Goal: Task Accomplishment & Management: Manage account settings

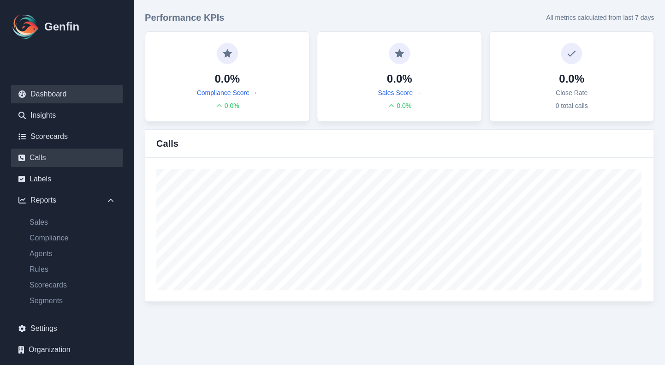
click at [55, 161] on link "Calls" at bounding box center [67, 158] width 112 height 18
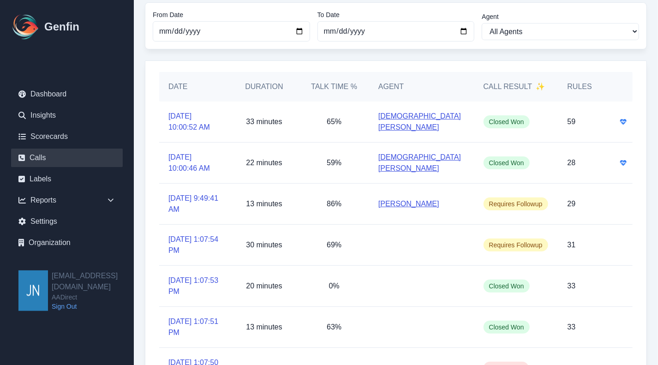
scroll to position [46, 0]
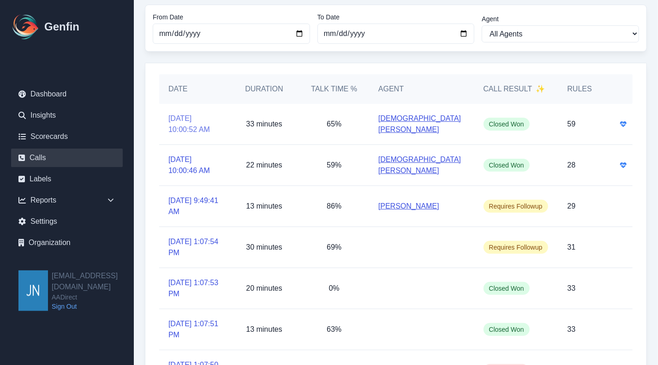
click at [185, 119] on link "[DATE] 10:00:52 AM" at bounding box center [194, 124] width 52 height 22
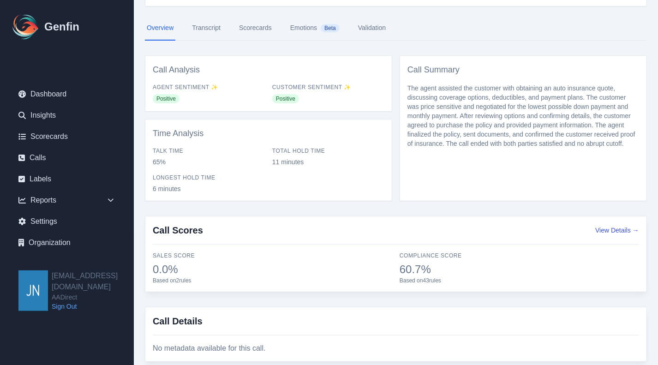
scroll to position [120, 0]
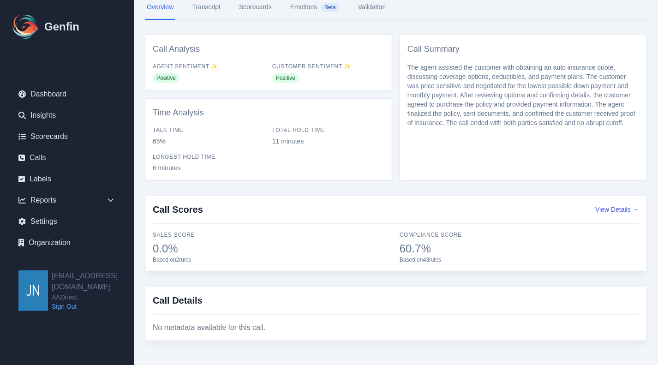
click at [212, 7] on link "Transcript" at bounding box center [206, 7] width 32 height 25
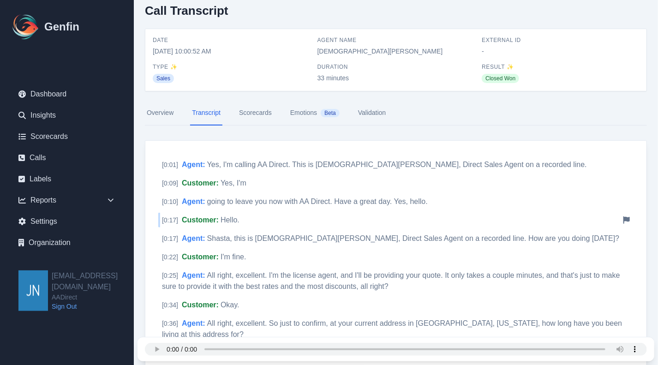
scroll to position [46, 0]
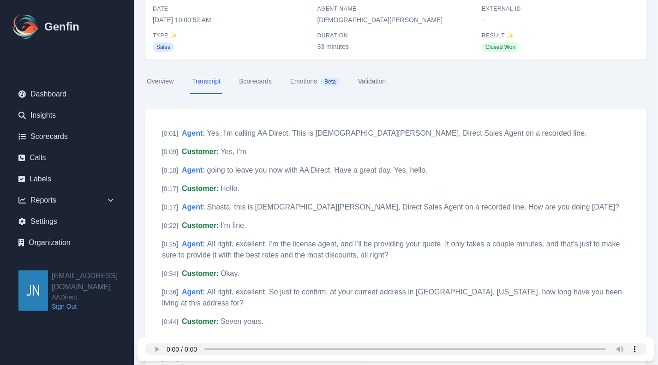
click at [260, 81] on link "Scorecards" at bounding box center [255, 81] width 36 height 25
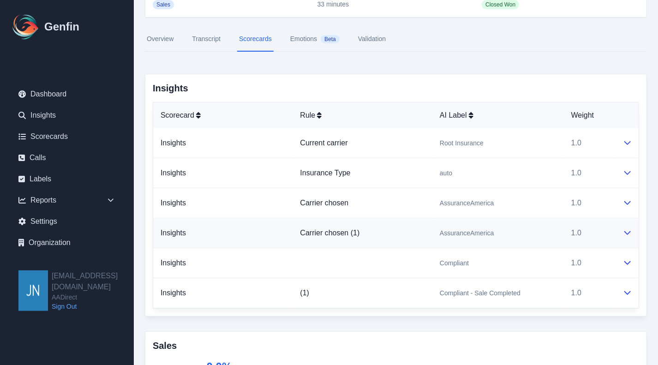
scroll to position [92, 0]
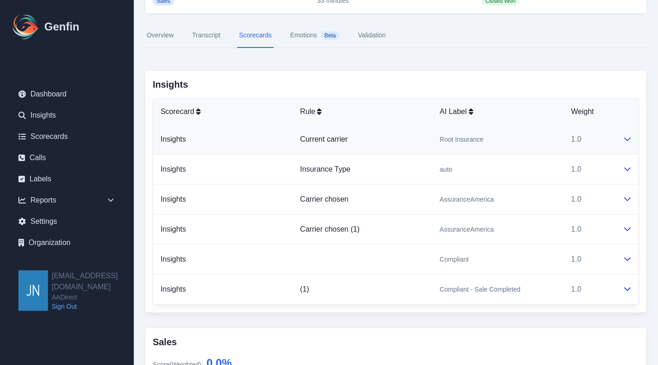
click at [627, 140] on icon at bounding box center [627, 139] width 6 height 4
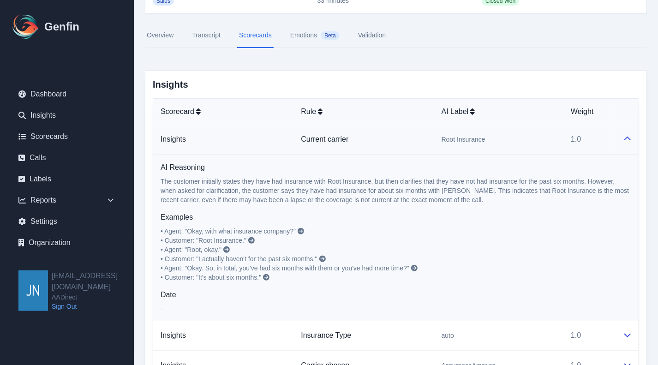
click at [627, 140] on icon at bounding box center [627, 138] width 7 height 7
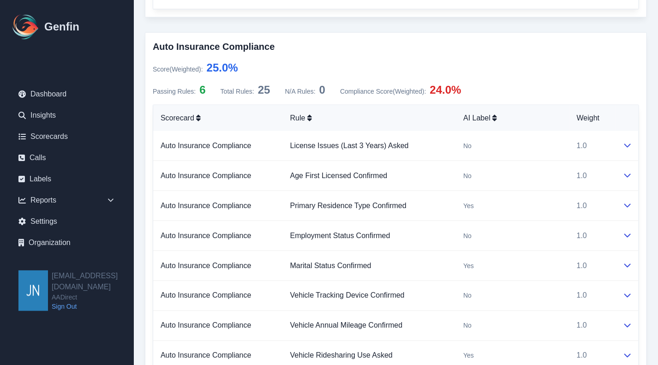
scroll to position [554, 0]
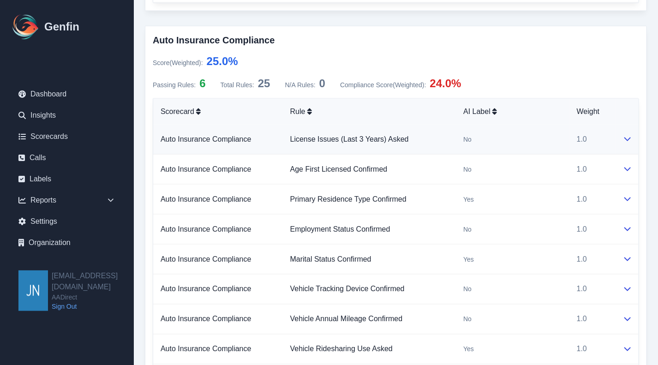
click at [627, 136] on icon at bounding box center [627, 138] width 7 height 7
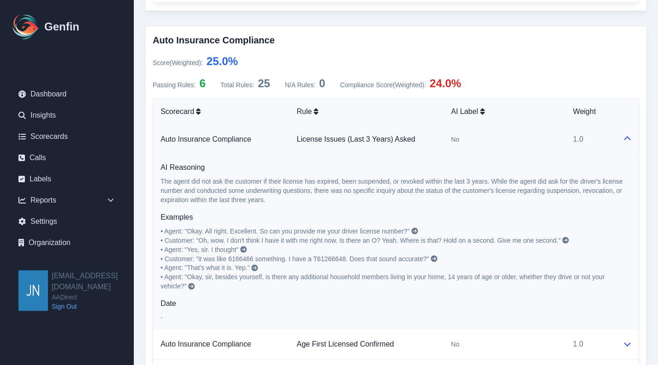
click at [627, 136] on icon at bounding box center [627, 138] width 7 height 7
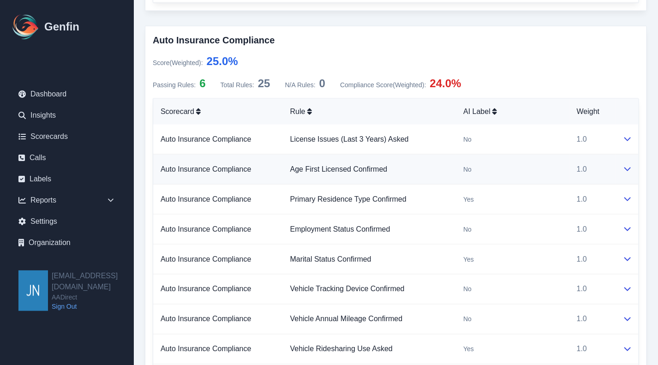
click at [627, 169] on icon at bounding box center [627, 169] width 6 height 4
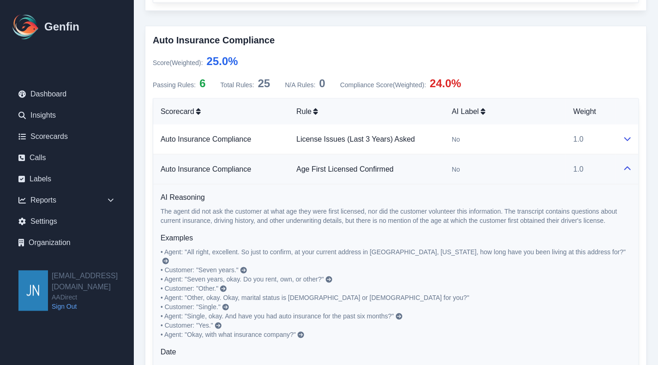
click at [627, 167] on icon at bounding box center [627, 168] width 7 height 7
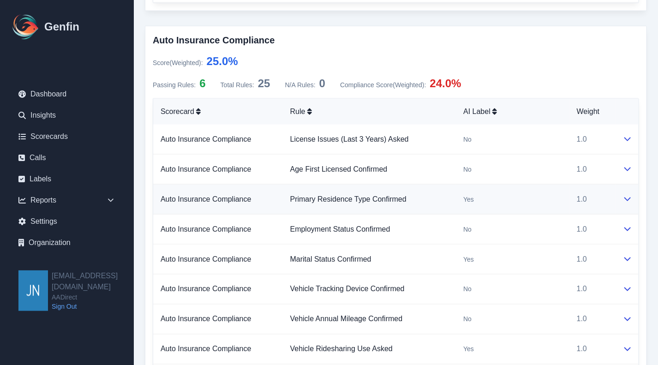
click at [629, 194] on button at bounding box center [627, 199] width 7 height 11
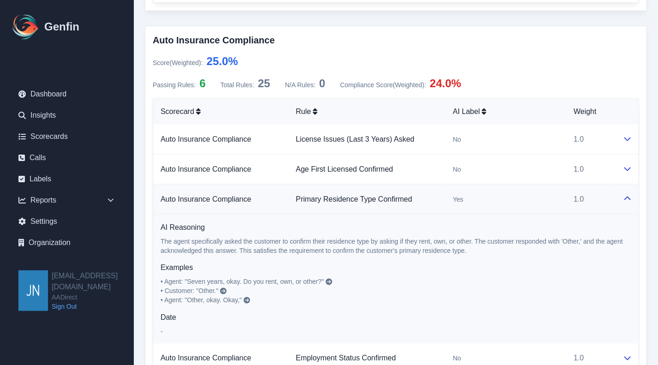
click at [629, 194] on button at bounding box center [627, 199] width 7 height 11
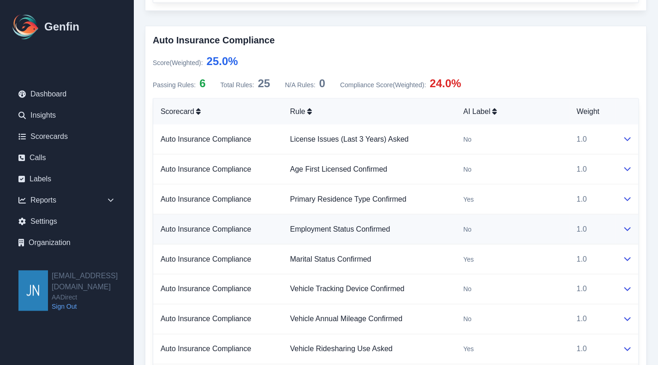
click at [627, 226] on icon at bounding box center [627, 228] width 7 height 7
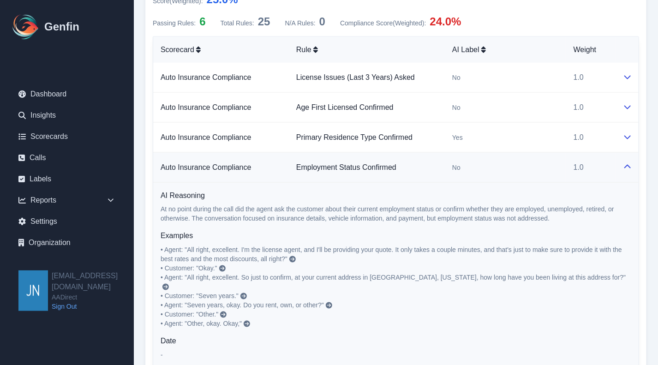
scroll to position [646, 0]
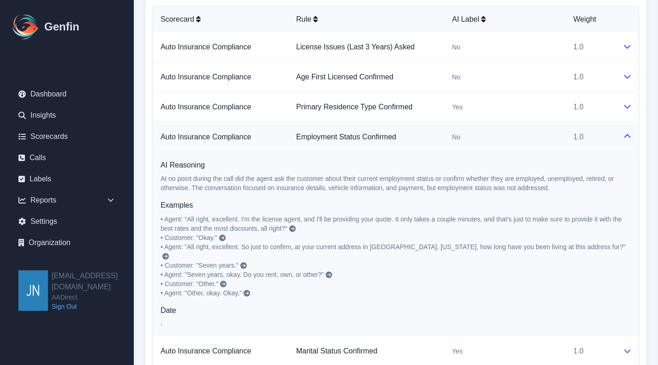
click at [627, 133] on icon at bounding box center [627, 136] width 7 height 7
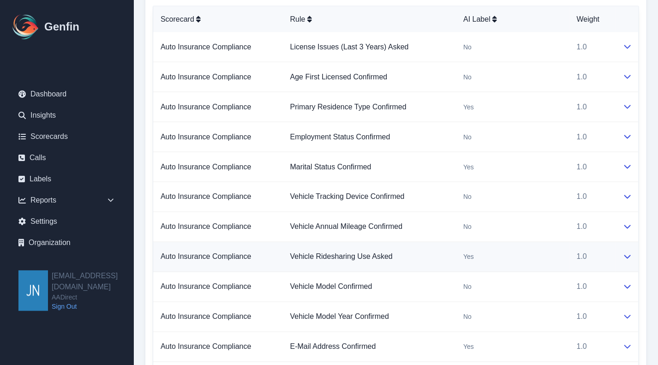
click at [622, 251] on td at bounding box center [626, 257] width 23 height 30
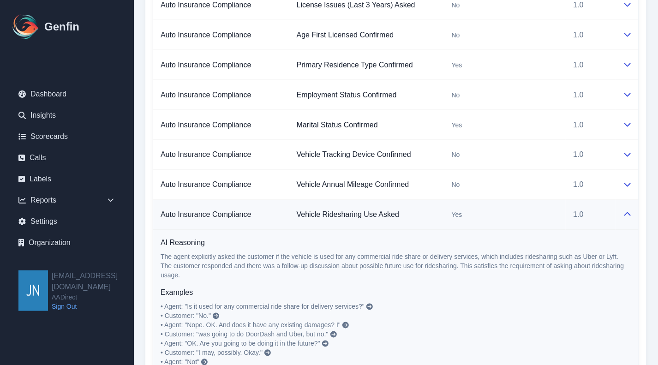
scroll to position [692, 0]
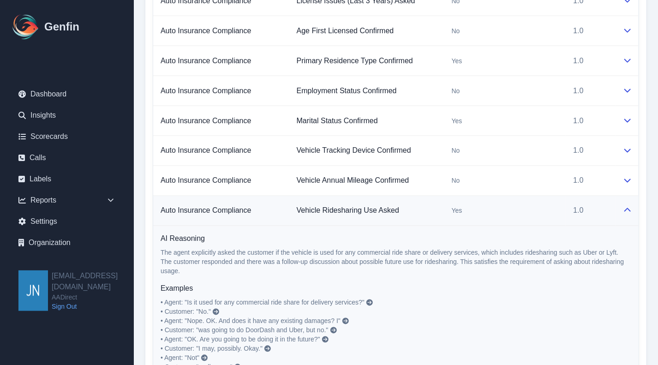
click at [630, 208] on icon at bounding box center [627, 210] width 6 height 4
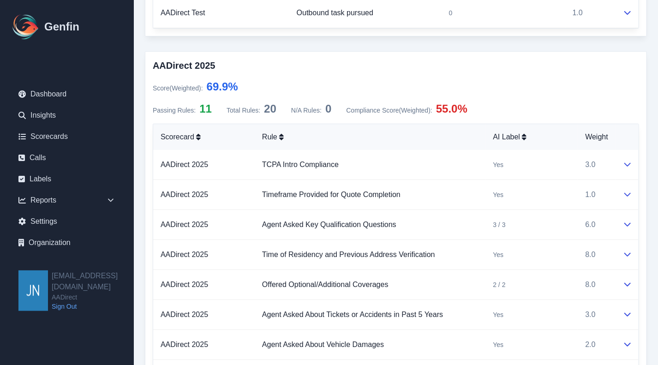
scroll to position [1707, 0]
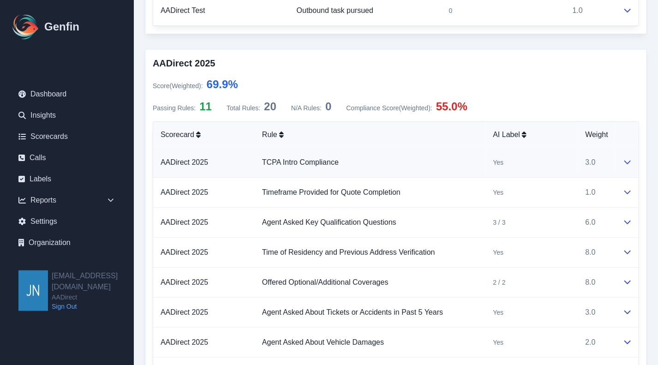
click at [628, 161] on icon at bounding box center [627, 163] width 6 height 4
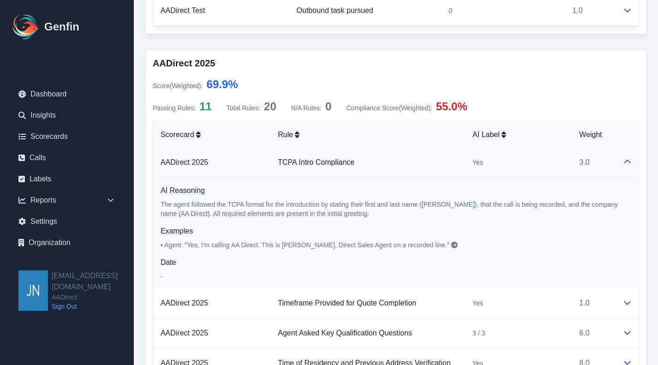
click at [629, 160] on icon at bounding box center [627, 162] width 6 height 4
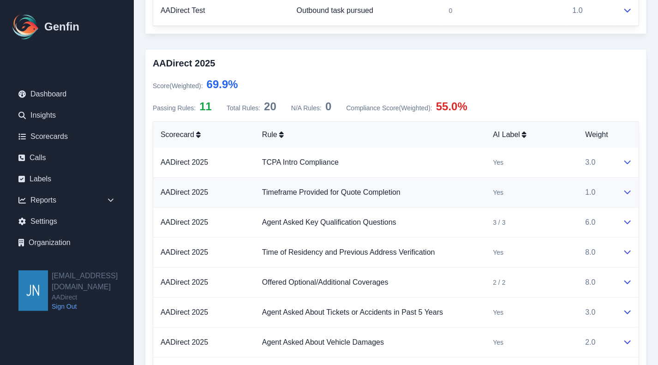
click at [625, 188] on icon at bounding box center [627, 191] width 7 height 7
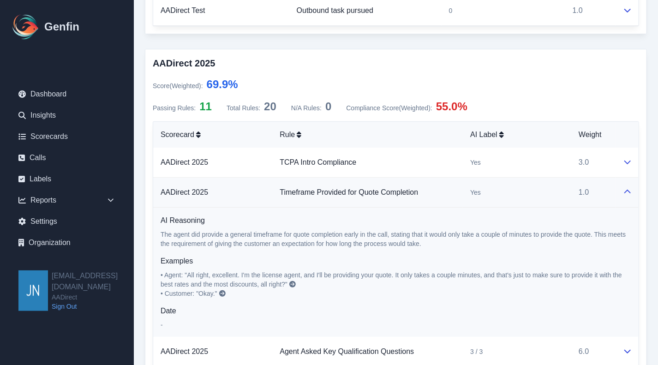
click at [627, 187] on button at bounding box center [627, 192] width 7 height 11
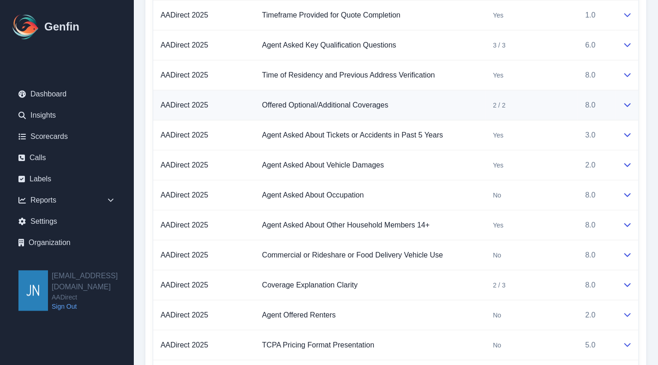
scroll to position [1938, 0]
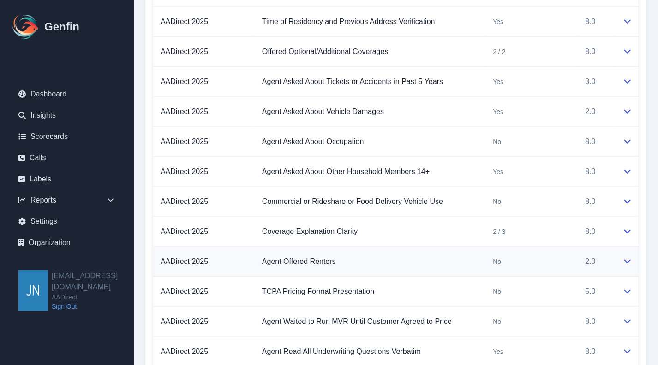
click at [628, 257] on icon at bounding box center [627, 260] width 7 height 7
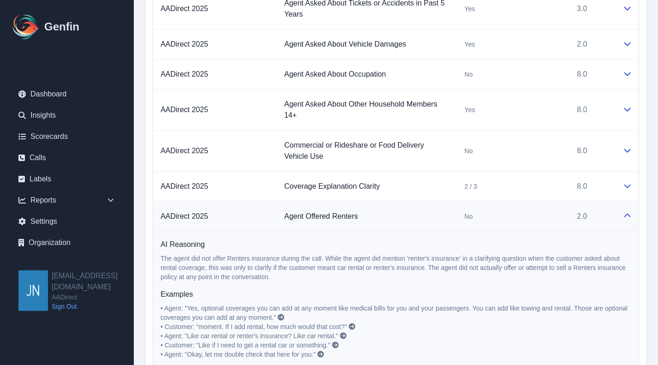
scroll to position [2030, 0]
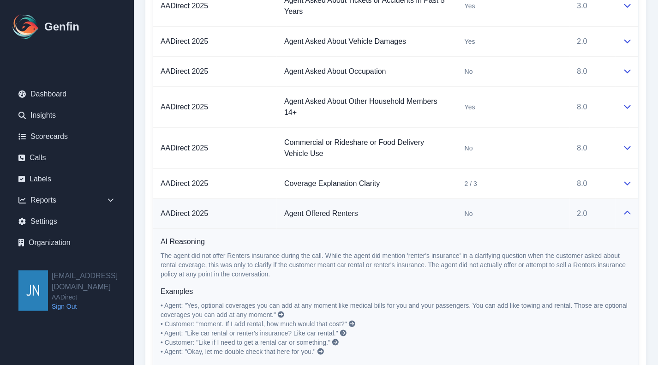
click at [630, 210] on button at bounding box center [627, 213] width 7 height 11
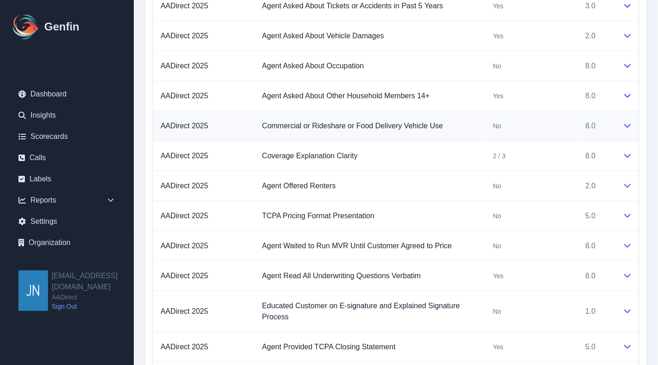
click at [624, 122] on icon at bounding box center [627, 125] width 7 height 7
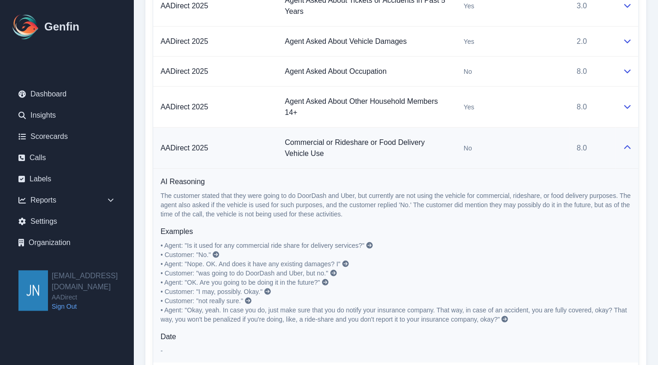
click at [629, 145] on icon at bounding box center [627, 147] width 6 height 4
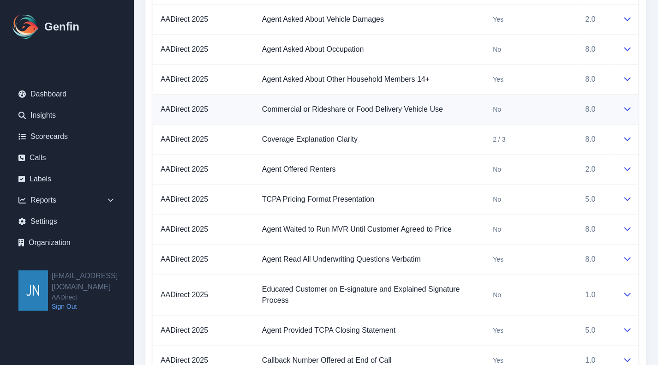
scroll to position [2013, 0]
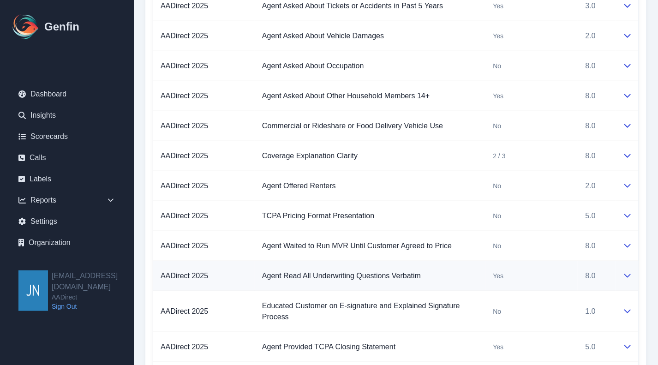
click at [628, 272] on icon at bounding box center [627, 275] width 7 height 7
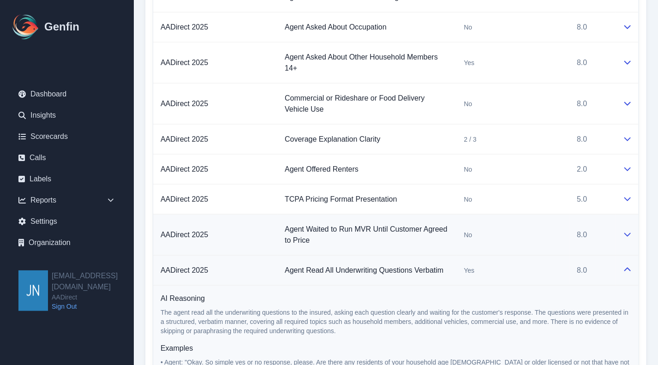
scroll to position [2122, 0]
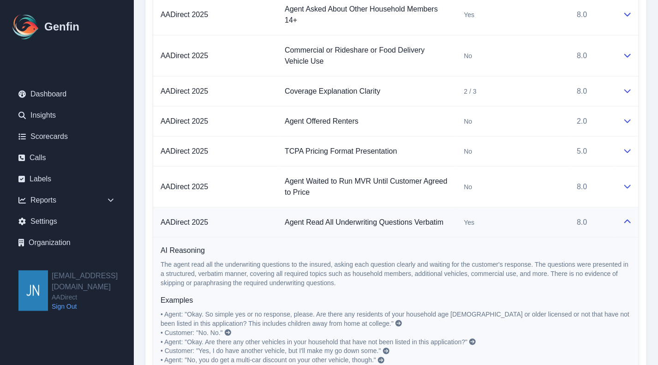
click at [627, 218] on icon at bounding box center [627, 221] width 7 height 7
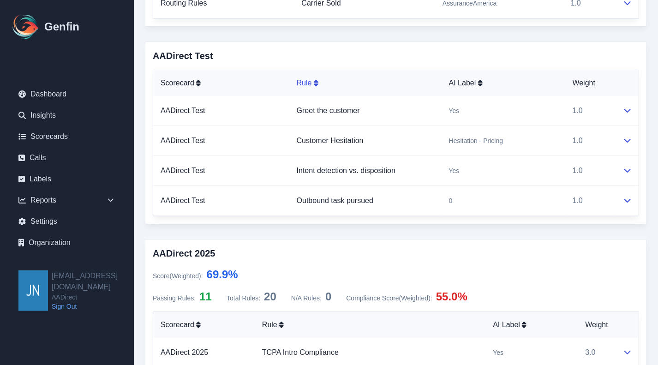
scroll to position [1495, 0]
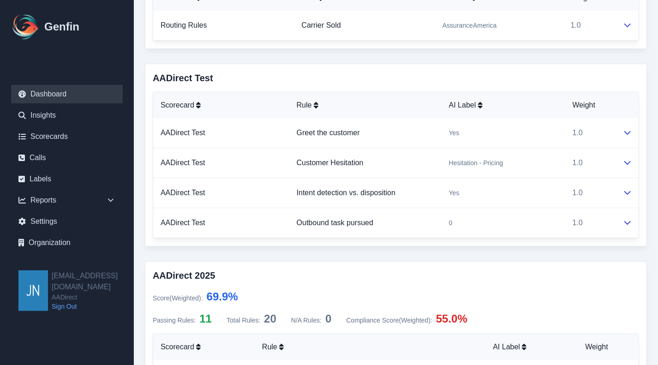
click at [61, 94] on link "Dashboard" at bounding box center [67, 94] width 112 height 18
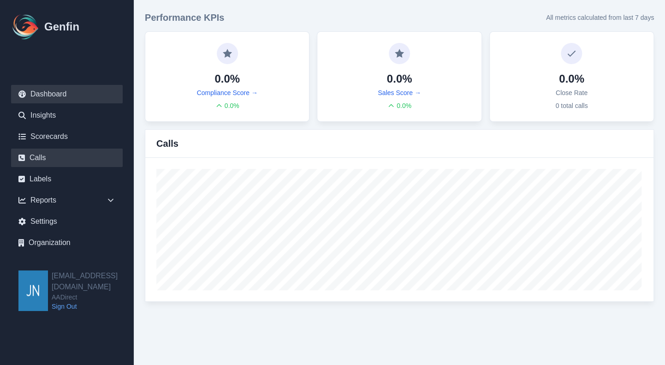
click at [43, 160] on link "Calls" at bounding box center [67, 158] width 112 height 18
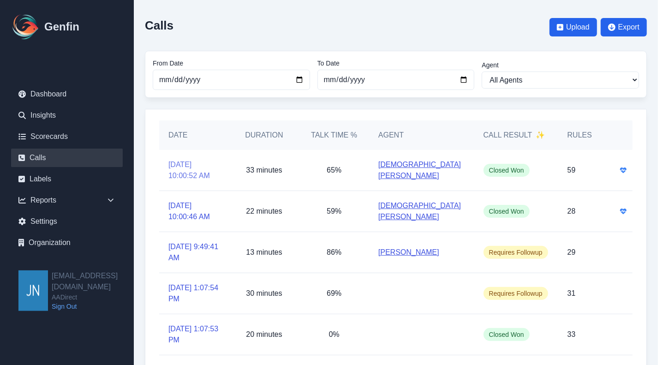
click at [186, 166] on link "[DATE] 10:00:52 AM" at bounding box center [194, 170] width 52 height 22
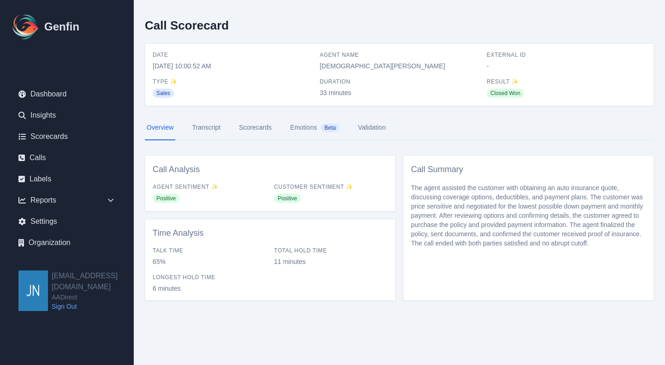
click at [212, 130] on link "Transcript" at bounding box center [206, 127] width 32 height 25
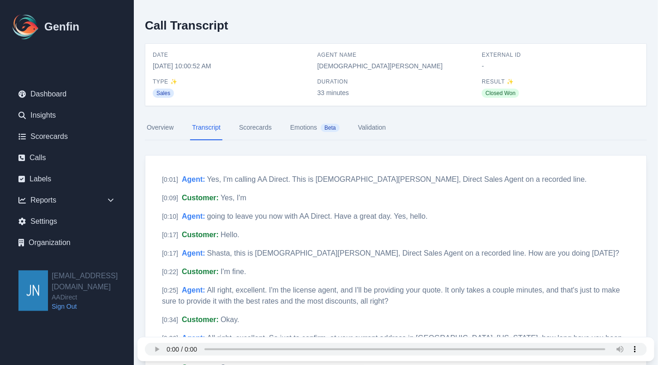
click at [248, 127] on link "Scorecards" at bounding box center [255, 127] width 36 height 25
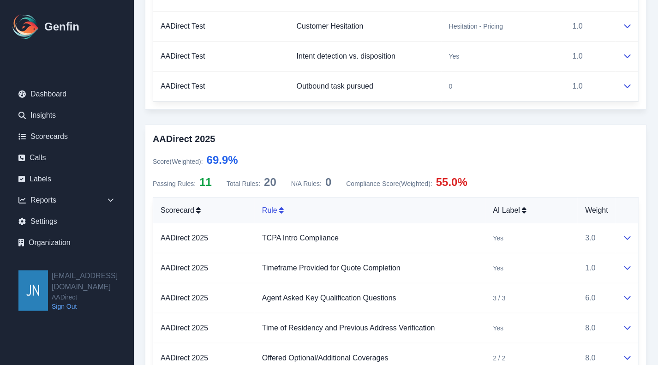
scroll to position [1661, 0]
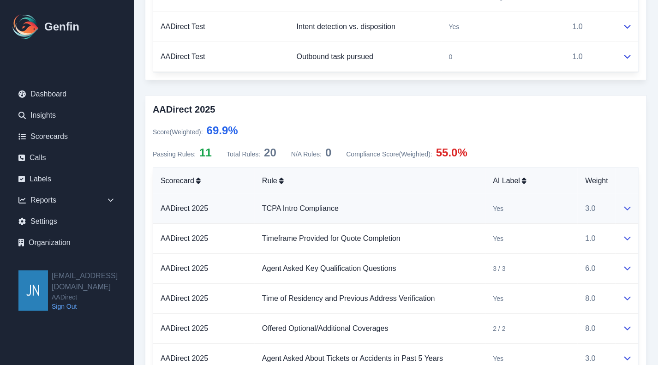
click at [629, 204] on icon at bounding box center [627, 207] width 7 height 7
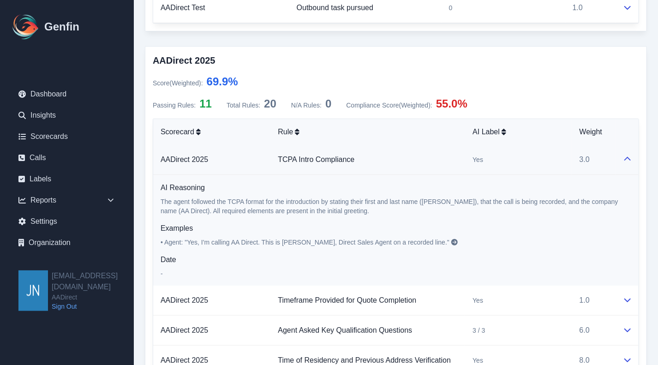
scroll to position [1753, 0]
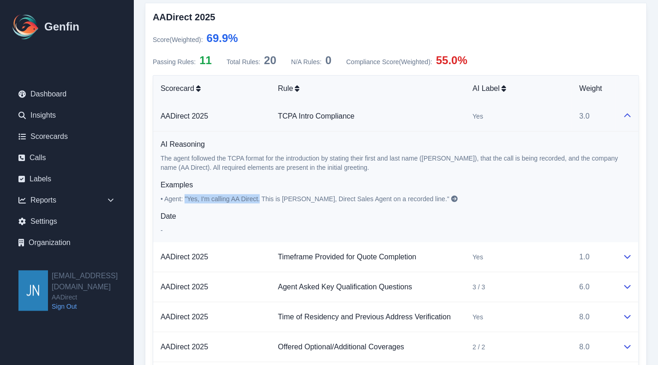
drag, startPoint x: 186, startPoint y: 193, endPoint x: 261, endPoint y: 192, distance: 74.7
click at [261, 195] on span "• Agent: "Yes, I'm calling AA Direct. This is [PERSON_NAME], Direct Sales Agent…" at bounding box center [305, 198] width 289 height 7
click at [244, 195] on span "• Agent: "Yes, I'm calling AA Direct. This is [PERSON_NAME], Direct Sales Agent…" at bounding box center [305, 198] width 289 height 7
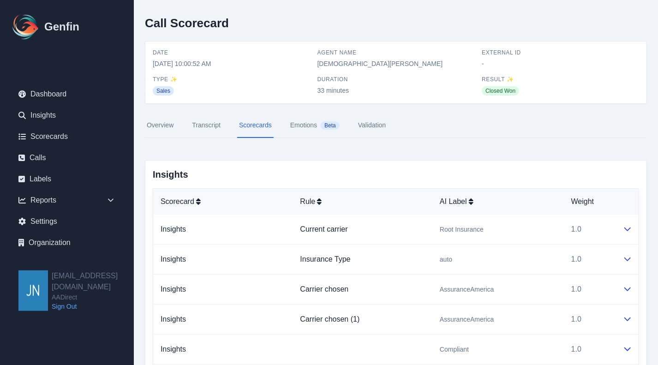
scroll to position [0, 0]
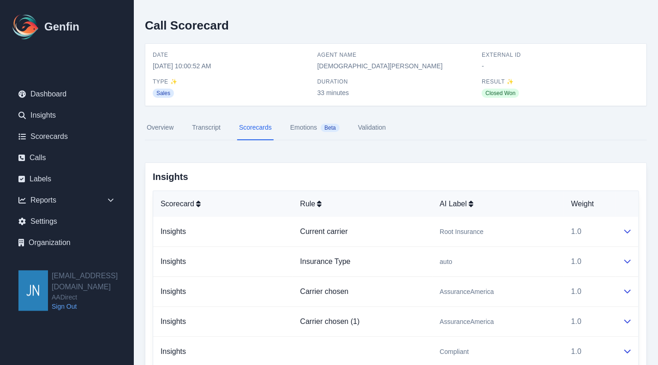
click at [161, 126] on link "Overview" at bounding box center [160, 127] width 30 height 25
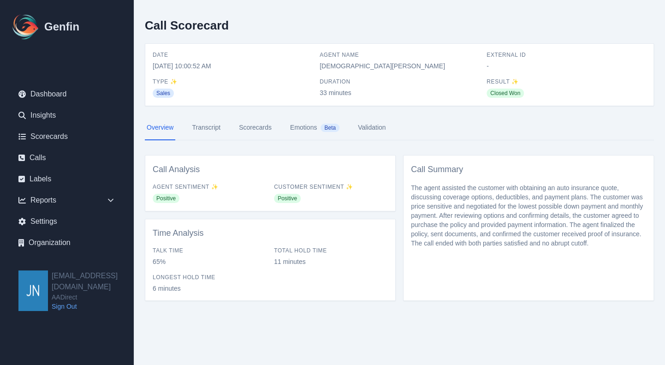
click at [199, 124] on link "Transcript" at bounding box center [206, 127] width 32 height 25
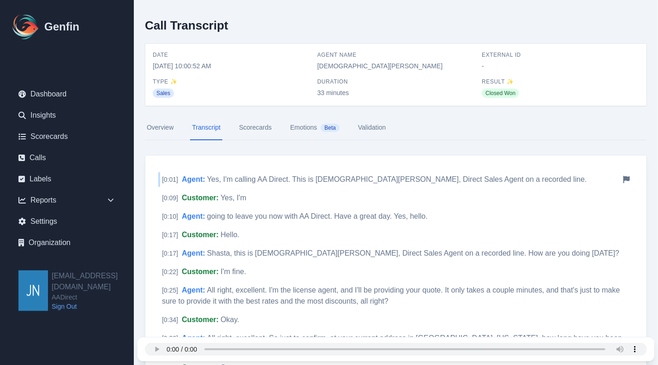
click at [310, 177] on span "Yes, I'm calling AA Direct. This is [DEMOGRAPHIC_DATA][PERSON_NAME], Direct Sal…" at bounding box center [397, 179] width 380 height 8
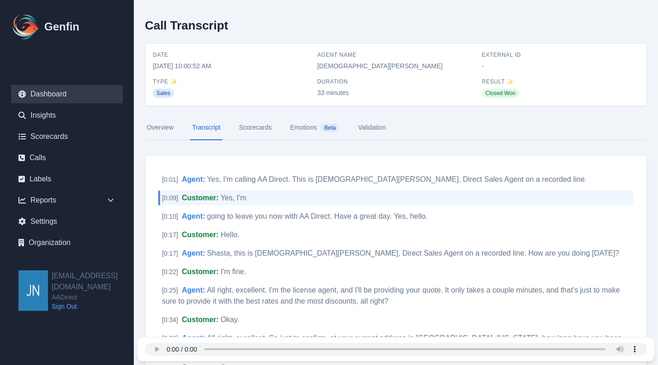
click at [58, 99] on link "Dashboard" at bounding box center [67, 94] width 112 height 18
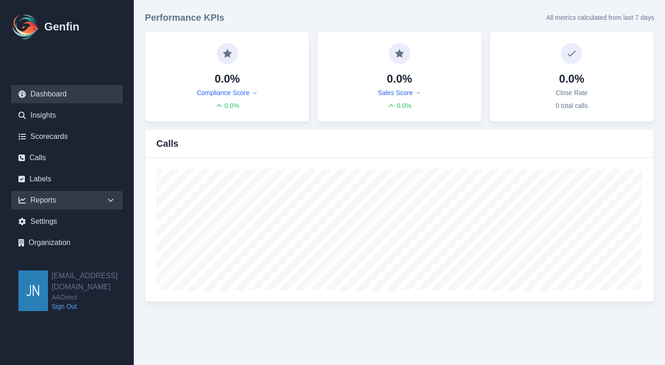
click at [52, 203] on div "Reports" at bounding box center [67, 200] width 112 height 18
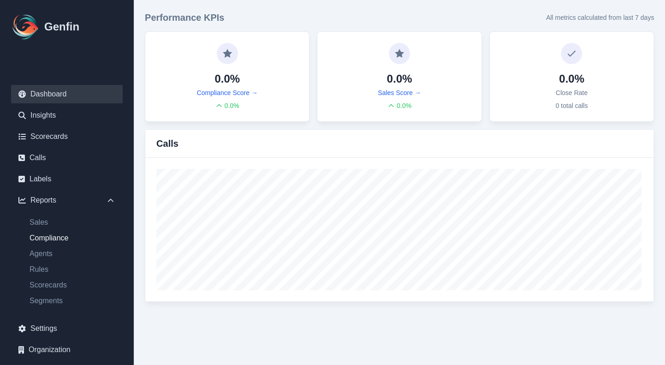
click at [62, 237] on link "Compliance" at bounding box center [72, 238] width 101 height 11
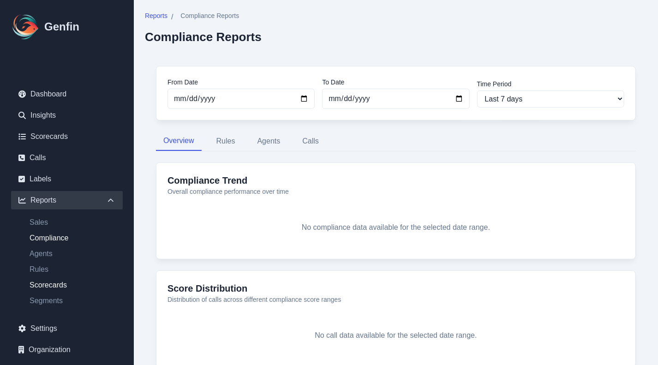
click at [52, 284] on link "Scorecards" at bounding box center [72, 285] width 101 height 11
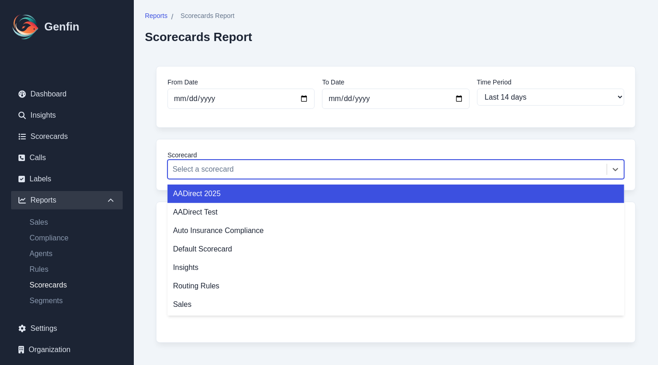
click at [319, 171] on div at bounding box center [388, 169] width 430 height 13
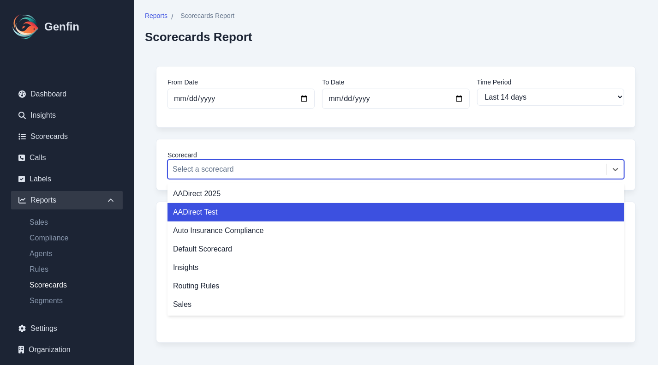
click at [255, 210] on div "AADirect Test" at bounding box center [395, 212] width 457 height 18
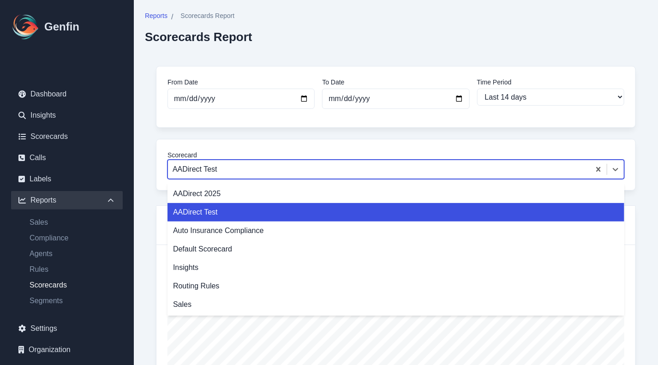
click at [268, 171] on div at bounding box center [379, 169] width 413 height 13
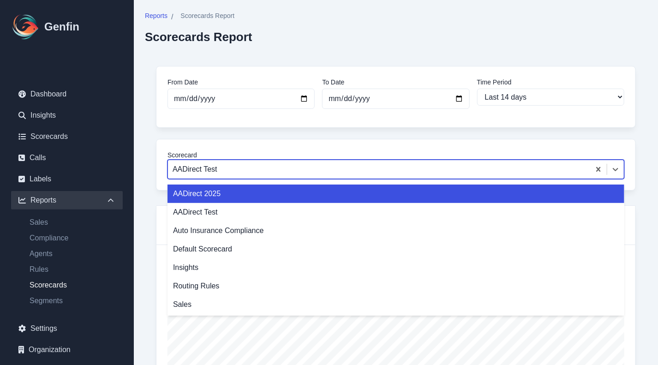
click at [245, 192] on div "AADirect 2025" at bounding box center [395, 194] width 457 height 18
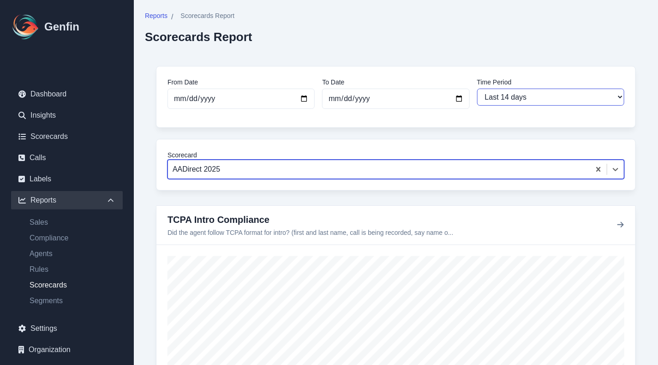
click at [517, 100] on select "Last 7 days Last 14 days Last 30 days Last 90 days Last 180 days Last 365 days …" at bounding box center [550, 97] width 147 height 17
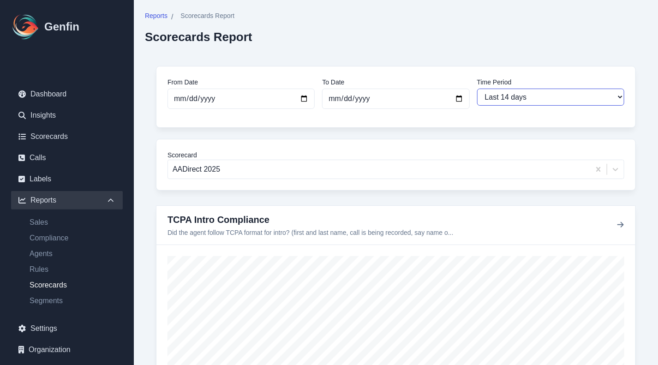
select select "30"
click at [477, 89] on select "Last 7 days Last 14 days Last 30 days Last 90 days Last 180 days Last 365 days …" at bounding box center [550, 97] width 147 height 17
type input "[DATE]"
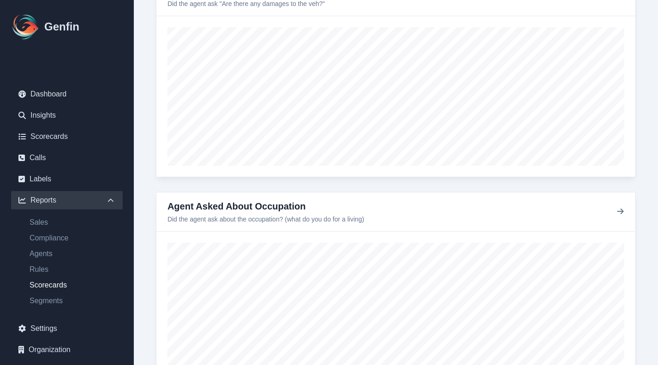
scroll to position [1522, 0]
click at [56, 247] on ul "Sales Compliance Agents Rules Scorecards Segments" at bounding box center [67, 262] width 112 height 90
click at [47, 256] on link "Agents" at bounding box center [72, 253] width 101 height 11
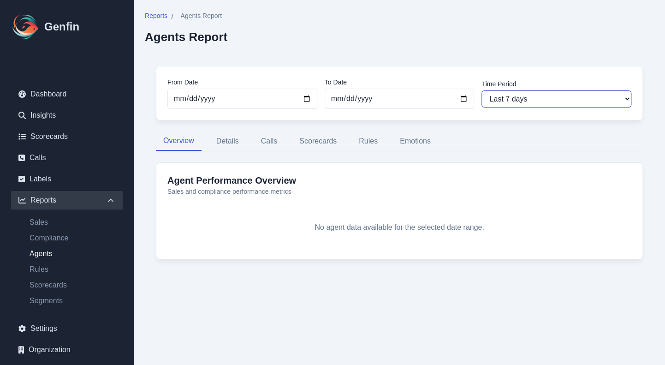
click at [538, 96] on select "Last 7 days Last 14 days Last 30 days Last 90 days Last 180 days Last 365 days …" at bounding box center [557, 98] width 150 height 17
select select "30"
click at [482, 90] on select "Last 7 days Last 14 days Last 30 days Last 90 days Last 180 days Last 365 days …" at bounding box center [557, 98] width 150 height 17
type input "[DATE]"
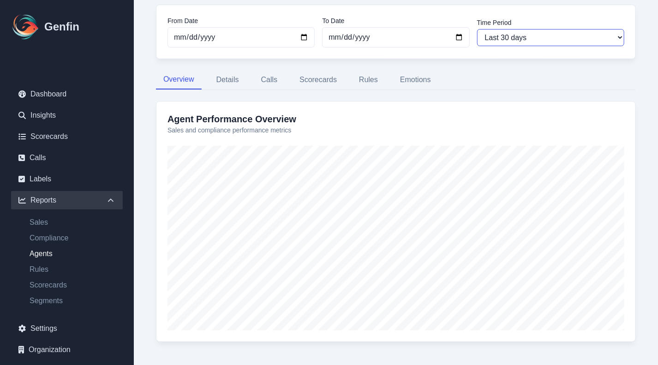
scroll to position [71, 0]
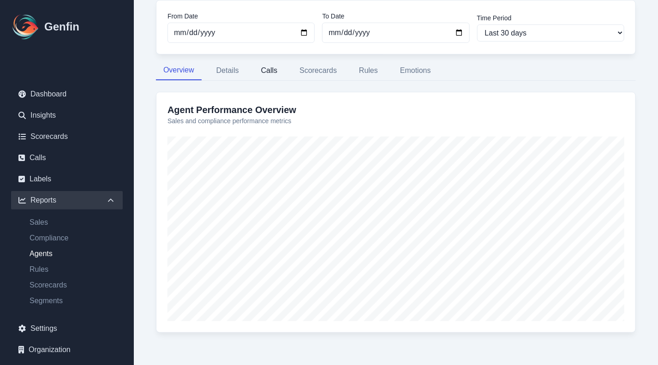
click at [271, 68] on button "Calls" at bounding box center [269, 70] width 31 height 19
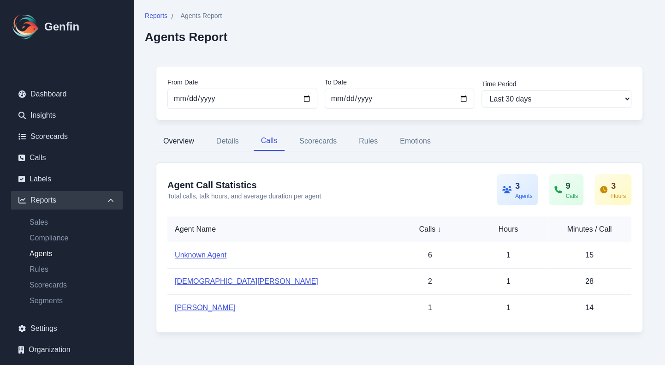
click at [189, 142] on button "Overview" at bounding box center [179, 140] width 46 height 19
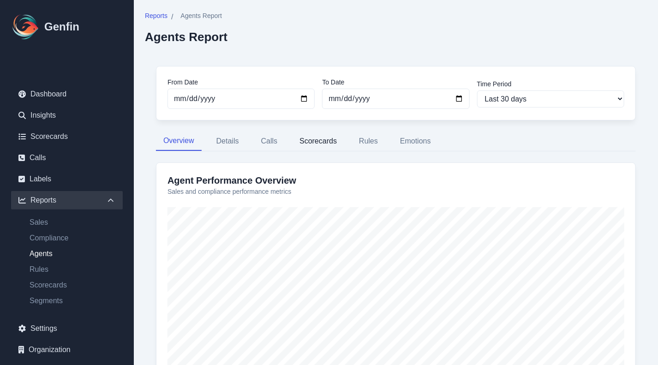
click at [330, 142] on button "Scorecards" at bounding box center [318, 140] width 52 height 19
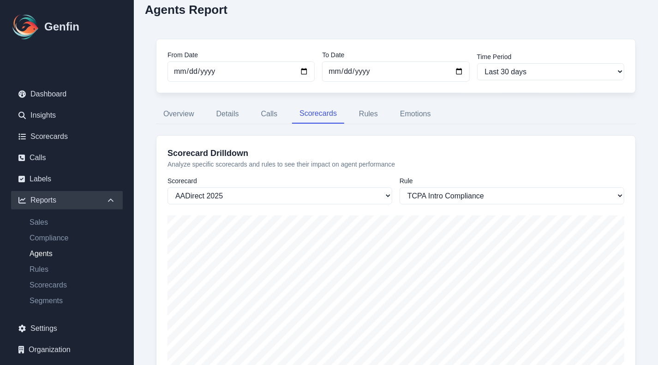
scroll to position [14, 0]
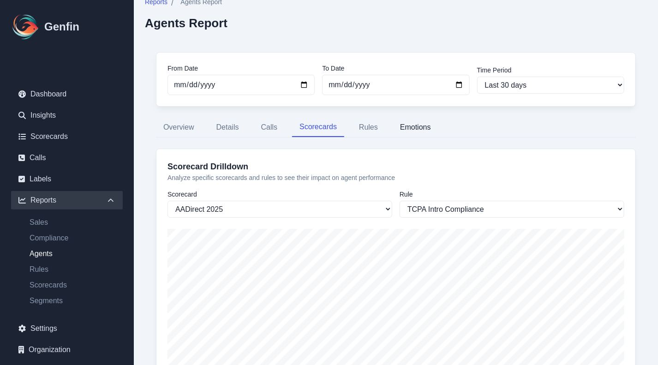
click at [413, 126] on button "Emotions" at bounding box center [416, 127] width 46 height 19
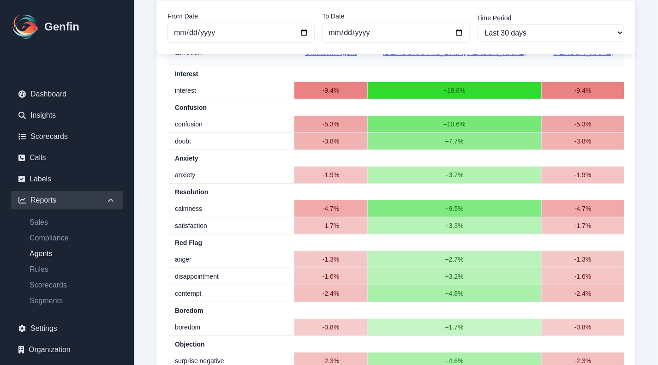
scroll to position [172, 0]
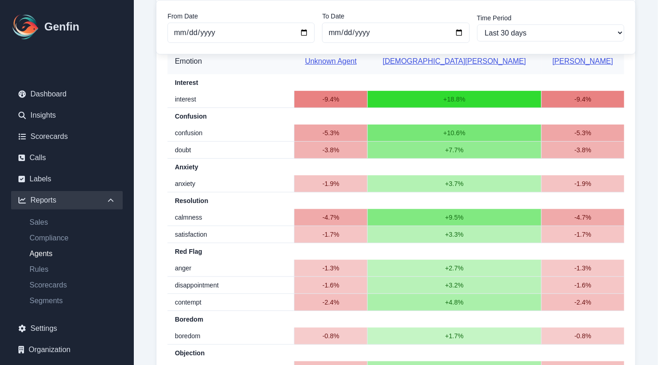
click at [185, 99] on td "interest" at bounding box center [230, 99] width 127 height 17
click at [192, 131] on td "confusion" at bounding box center [230, 133] width 127 height 17
click at [185, 147] on td "doubt" at bounding box center [230, 150] width 127 height 17
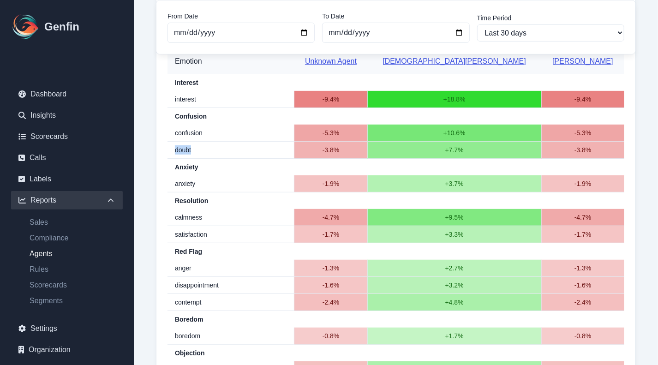
click at [185, 147] on td "doubt" at bounding box center [230, 150] width 127 height 17
click at [185, 179] on td "anxiety" at bounding box center [230, 183] width 127 height 17
click at [187, 216] on td "calmness" at bounding box center [230, 217] width 127 height 17
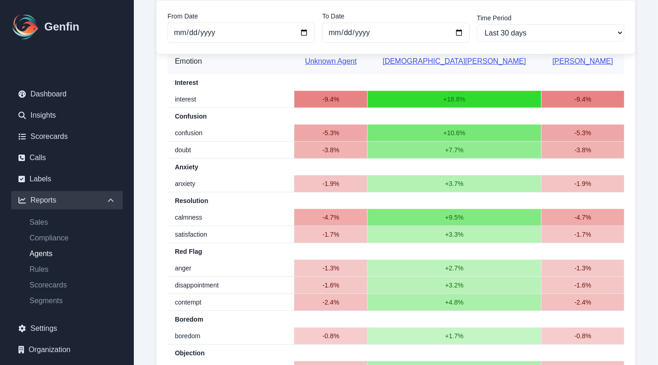
click at [194, 231] on td "satisfaction" at bounding box center [230, 234] width 127 height 17
click at [183, 272] on td "anger" at bounding box center [230, 268] width 127 height 17
click at [184, 268] on td "anger" at bounding box center [230, 268] width 127 height 17
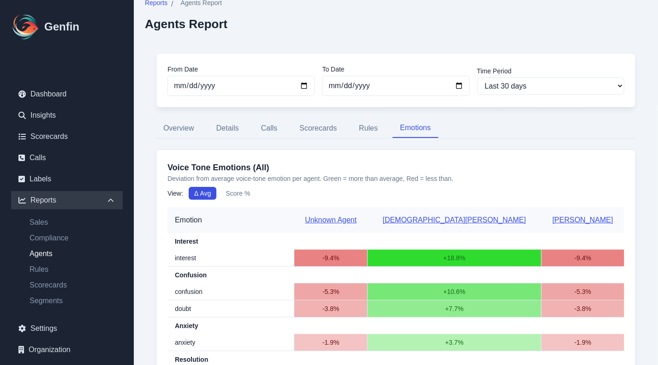
scroll to position [0, 0]
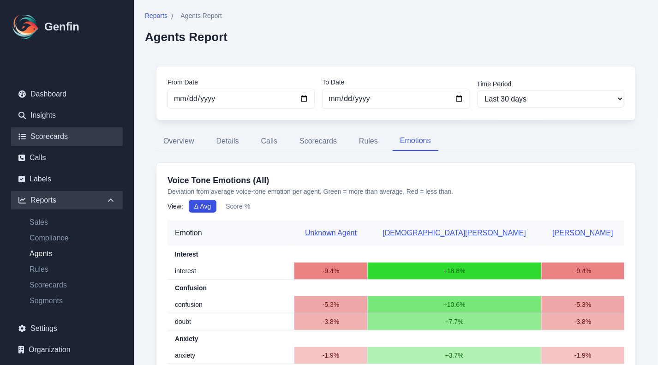
click at [47, 133] on link "Scorecards" at bounding box center [67, 136] width 112 height 18
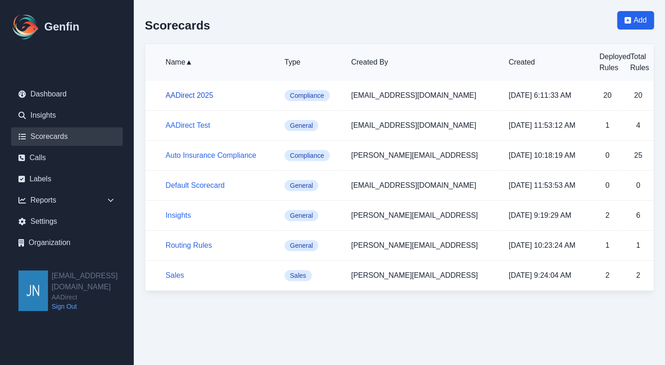
click at [203, 95] on link "AADirect 2025" at bounding box center [190, 95] width 48 height 8
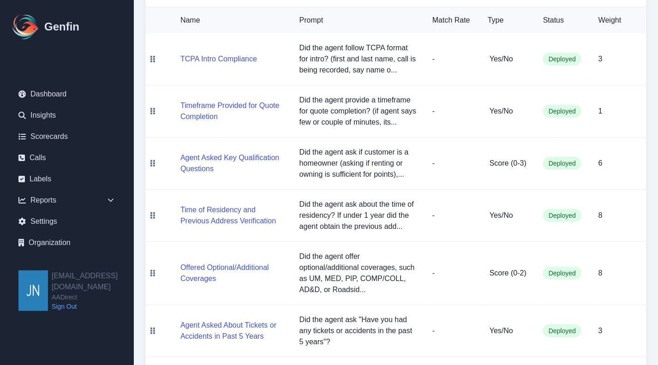
scroll to position [138, 0]
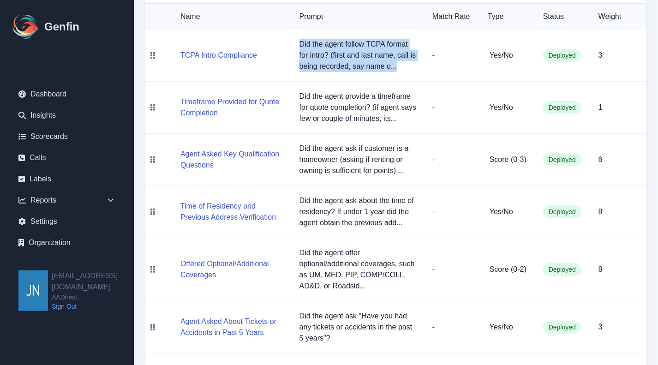
drag, startPoint x: 300, startPoint y: 44, endPoint x: 410, endPoint y: 68, distance: 112.0
click at [410, 68] on p "Did the agent follow TCPA format for intro? (first and last name, call is being…" at bounding box center [358, 55] width 118 height 33
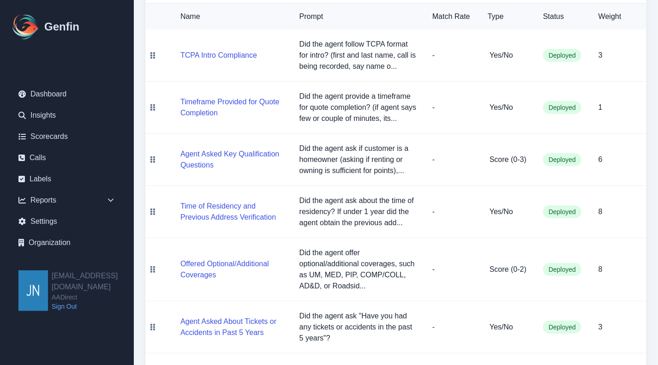
click at [360, 96] on p "Did the agent provide a timeframe for quote completion? (if agent says few or c…" at bounding box center [358, 107] width 118 height 33
drag, startPoint x: 304, startPoint y: 94, endPoint x: 389, endPoint y: 107, distance: 85.6
click at [389, 107] on p "Did the agent provide a timeframe for quote completion? (if agent says few or c…" at bounding box center [358, 107] width 118 height 33
click at [388, 109] on p "Did the agent provide a timeframe for quote completion? (if agent says few or c…" at bounding box center [358, 107] width 118 height 33
drag, startPoint x: 298, startPoint y: 149, endPoint x: 335, endPoint y: 161, distance: 39.1
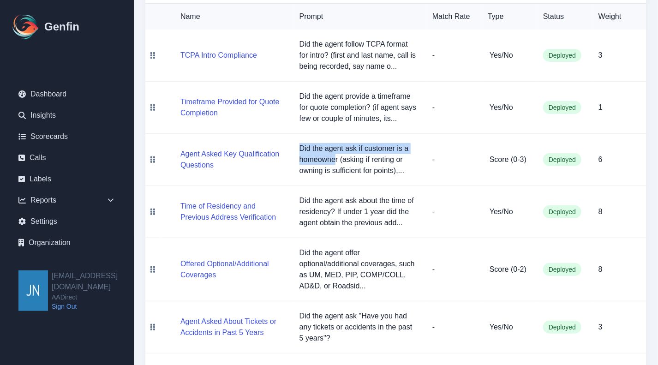
click at [335, 161] on td "Did the agent ask if customer is a homeowner (asking if renting or owning is su…" at bounding box center [358, 160] width 133 height 52
click at [303, 206] on p "Did the agent ask about the time of residency? If under 1 year did the agent ob…" at bounding box center [358, 211] width 118 height 33
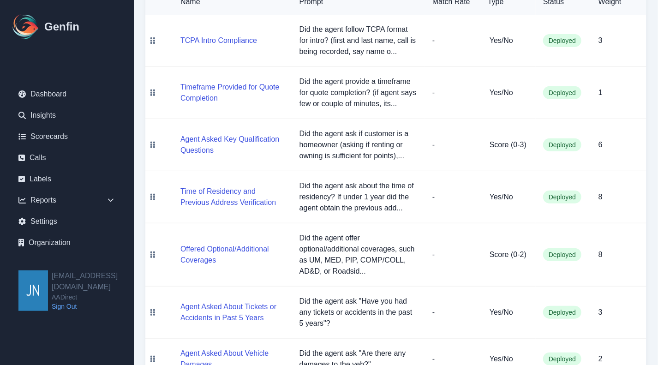
scroll to position [185, 0]
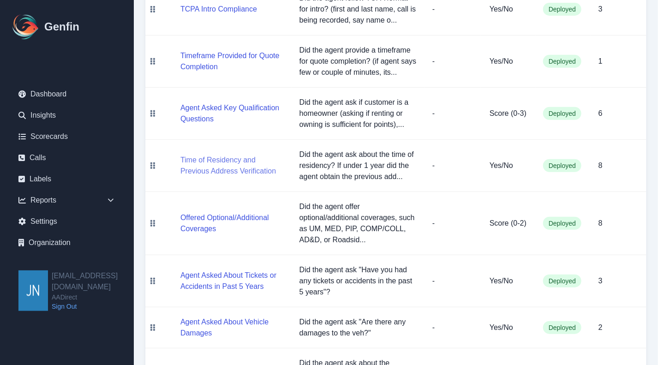
click at [260, 166] on button "Time of Residency and Previous Address Verification" at bounding box center [232, 166] width 104 height 22
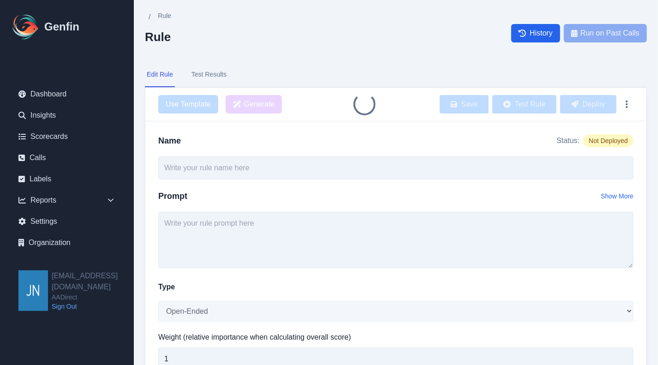
type input "Time of Residency and Previous Address Verification"
type textarea "Did the agent ask about the time of residency? If under 1 year did the agent ob…"
select select "Yes/No"
type input "8"
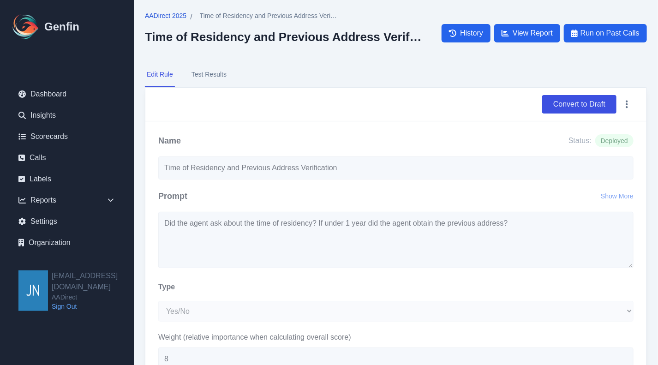
click at [166, 14] on span "AADirect 2025" at bounding box center [166, 15] width 42 height 9
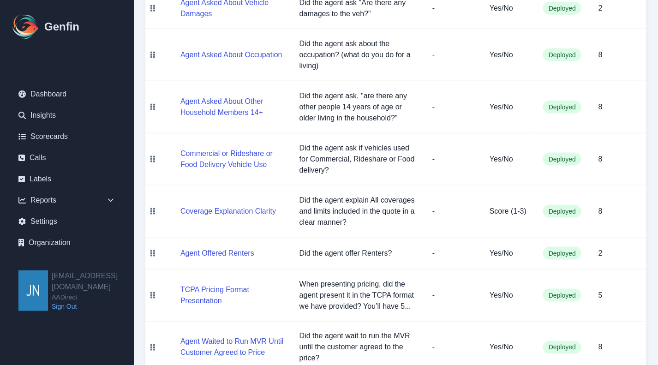
scroll to position [507, 0]
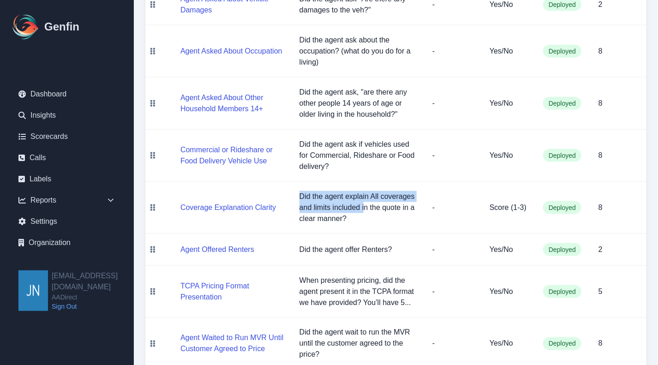
drag, startPoint x: 364, startPoint y: 212, endPoint x: 299, endPoint y: 192, distance: 68.0
click at [299, 192] on p "Did the agent explain All coverages and limits included in the quote in a clear…" at bounding box center [358, 207] width 118 height 33
click at [363, 217] on p "Did the agent explain All coverages and limits included in the quote in a clear…" at bounding box center [358, 207] width 118 height 33
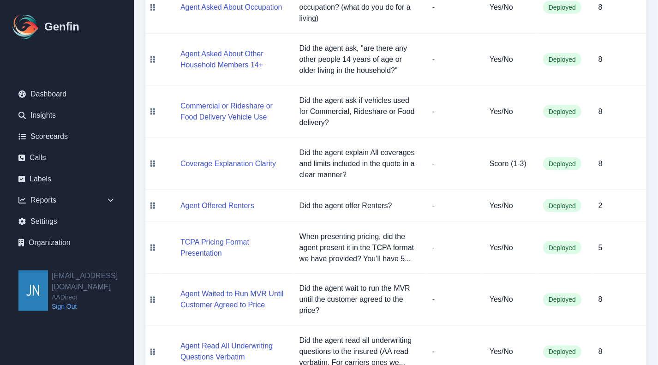
scroll to position [554, 0]
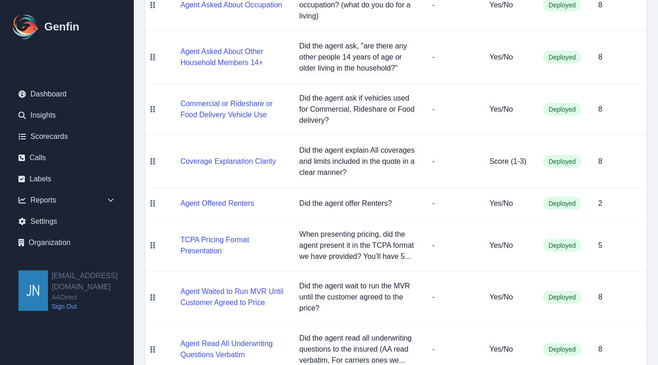
click at [341, 203] on p "Did the agent offer Renters?" at bounding box center [358, 203] width 118 height 11
drag, startPoint x: 385, startPoint y: 203, endPoint x: 302, endPoint y: 203, distance: 82.6
click at [302, 203] on p "Did the agent offer Renters?" at bounding box center [358, 203] width 118 height 11
click at [347, 200] on p "Did the agent offer Renters?" at bounding box center [358, 203] width 118 height 11
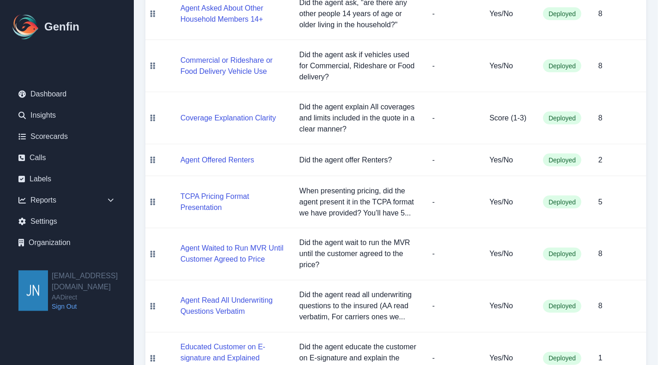
scroll to position [600, 0]
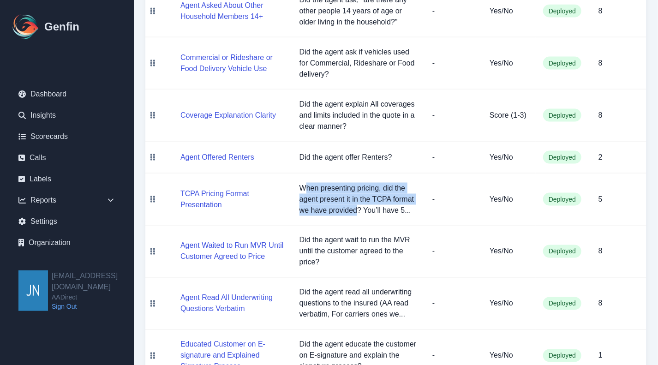
drag, startPoint x: 307, startPoint y: 185, endPoint x: 359, endPoint y: 207, distance: 56.4
click at [359, 207] on p "When presenting pricing, did the agent present it in the TCPA format we have pr…" at bounding box center [358, 199] width 118 height 33
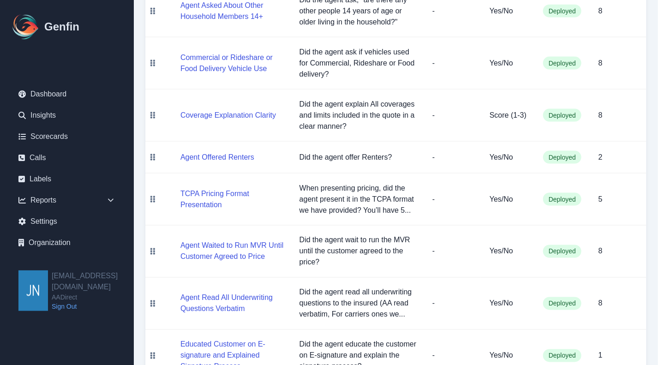
click at [379, 209] on p "When presenting pricing, did the agent present it in the TCPA format we have pr…" at bounding box center [358, 199] width 118 height 33
click at [229, 191] on button "TCPA Pricing Format Presentation" at bounding box center [232, 199] width 104 height 22
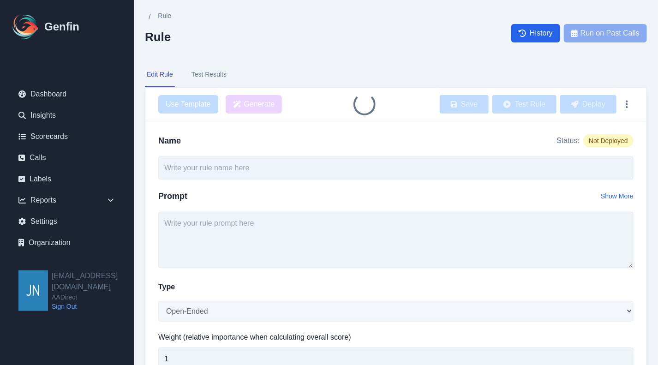
type input "TCPA Pricing Format Presentation"
type textarea "When presenting pricing, did the agent present it in the TCPA format we have pr…"
select select "Yes/No"
type input "5"
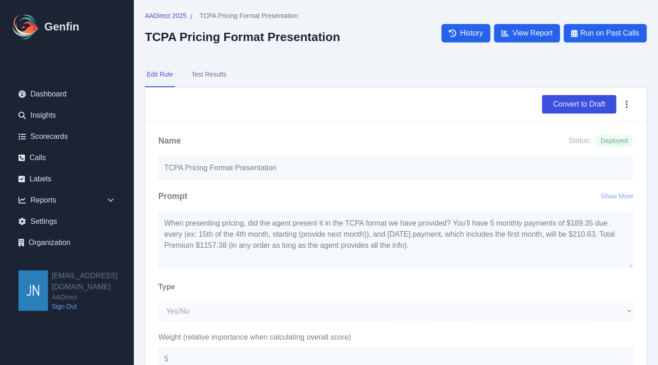
click at [201, 68] on button "Test Results" at bounding box center [209, 74] width 39 height 25
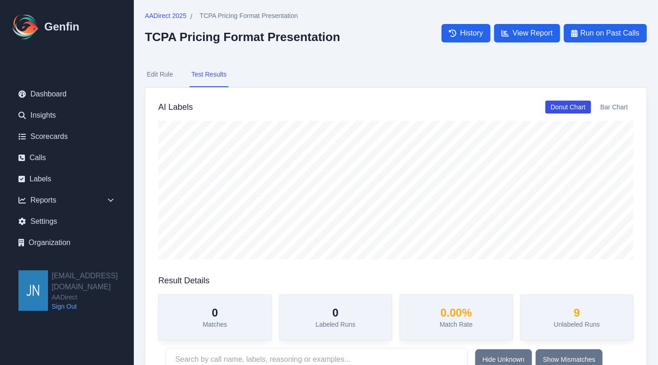
click at [155, 72] on button "Edit Rule" at bounding box center [160, 74] width 30 height 25
select select "Yes/No"
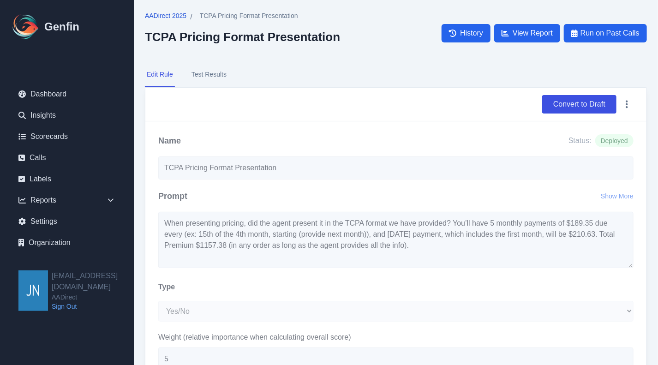
click at [167, 12] on span "AADirect 2025" at bounding box center [166, 15] width 42 height 9
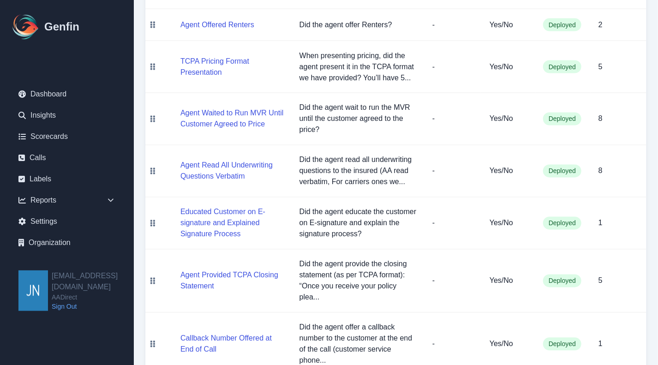
scroll to position [738, 0]
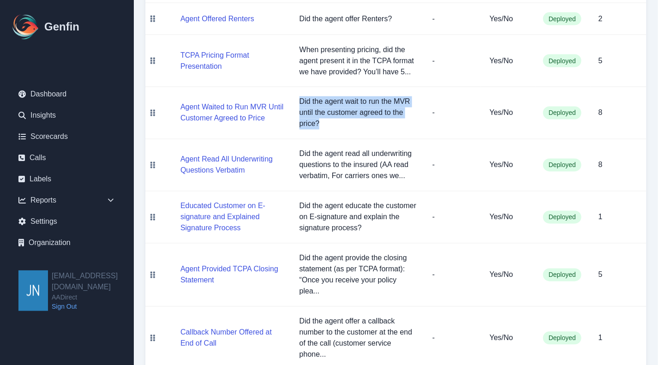
drag, startPoint x: 327, startPoint y: 119, endPoint x: 300, endPoint y: 101, distance: 32.1
click at [300, 101] on p "Did the agent wait to run the MVR until the customer agreed to the price?" at bounding box center [358, 112] width 118 height 33
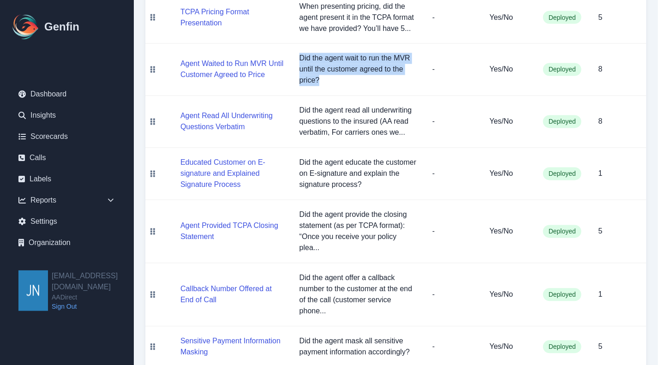
scroll to position [784, 0]
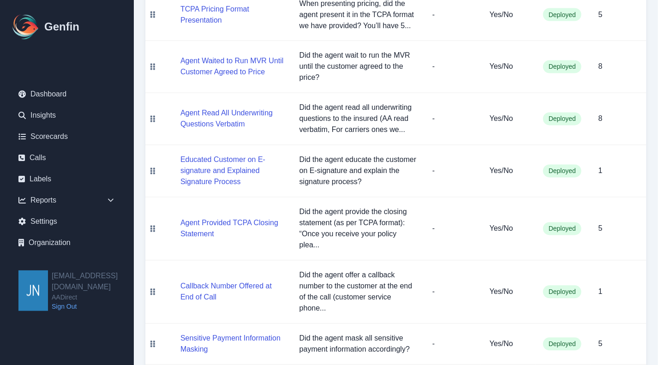
click at [356, 121] on p "Did the agent read all underwriting questions to the insured (AA read verbatim,…" at bounding box center [358, 118] width 118 height 33
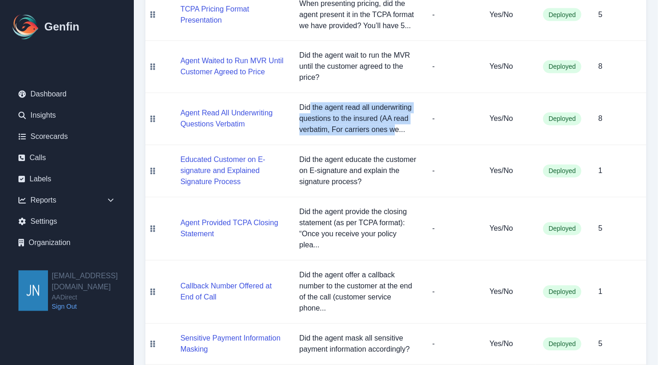
drag, startPoint x: 310, startPoint y: 108, endPoint x: 395, endPoint y: 137, distance: 89.0
click at [395, 137] on td "Did the agent read all underwriting questions to the insured (AA read verbatim,…" at bounding box center [358, 119] width 133 height 52
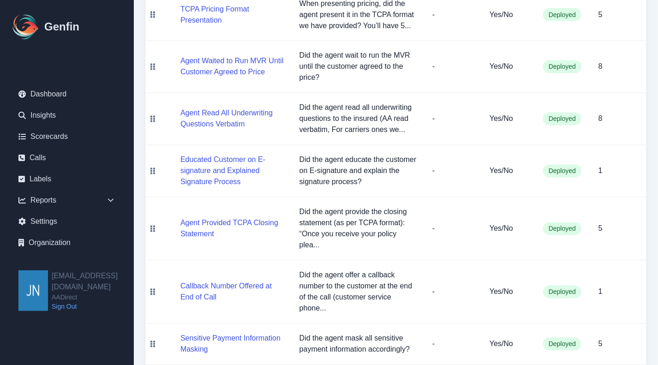
click at [419, 130] on td "Did the agent read all underwriting questions to the insured (AA read verbatim,…" at bounding box center [358, 119] width 133 height 52
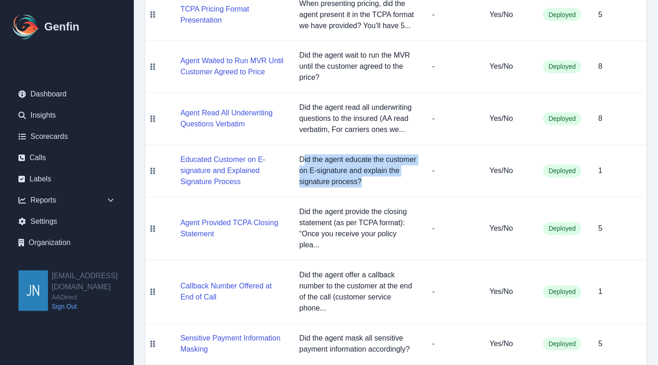
drag, startPoint x: 377, startPoint y: 184, endPoint x: 303, endPoint y: 151, distance: 81.2
click at [303, 151] on td "Did the agent educate the customer on E-signature and explain the signature pro…" at bounding box center [358, 171] width 133 height 52
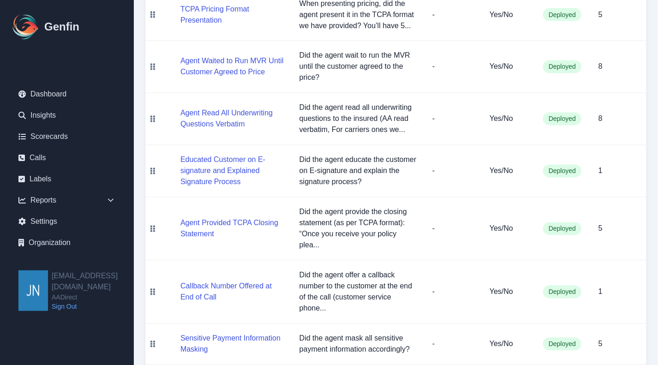
click at [387, 110] on p "Did the agent read all underwriting questions to the insured (AA read verbatim,…" at bounding box center [358, 118] width 118 height 33
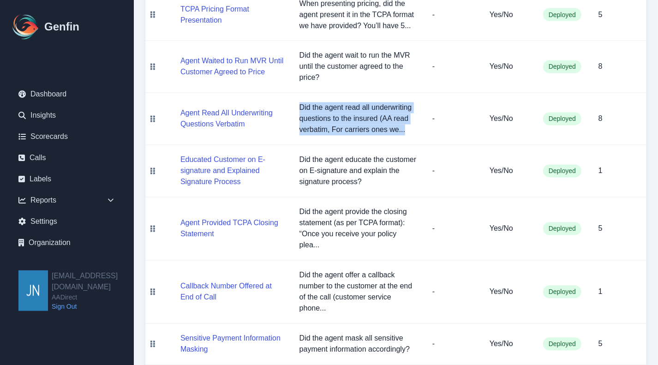
drag, startPoint x: 300, startPoint y: 106, endPoint x: 406, endPoint y: 129, distance: 108.0
click at [406, 129] on p "Did the agent read all underwriting questions to the insured (AA read verbatim,…" at bounding box center [358, 118] width 118 height 33
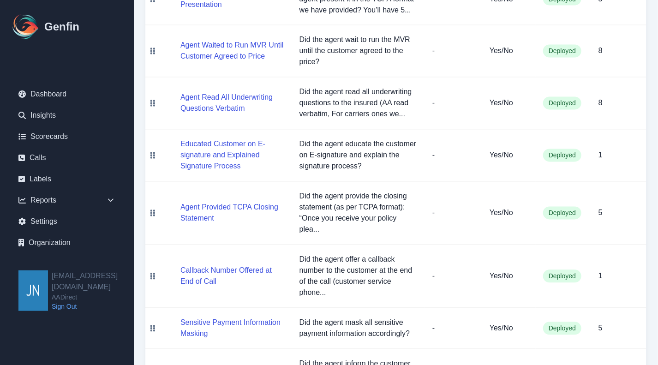
scroll to position [830, 0]
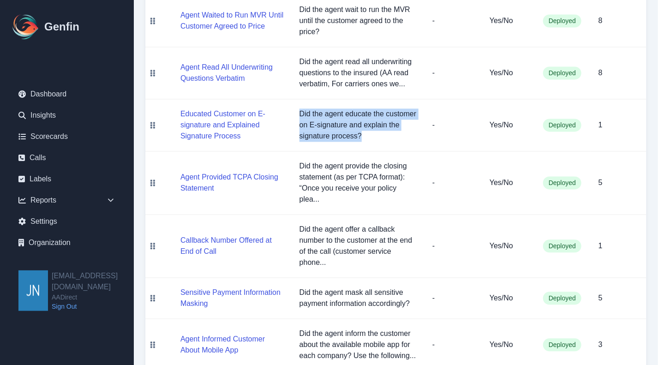
drag, startPoint x: 293, startPoint y: 109, endPoint x: 410, endPoint y: 135, distance: 119.0
click at [409, 135] on td "Did the agent educate the customer on E-signature and explain the signature pro…" at bounding box center [358, 125] width 133 height 52
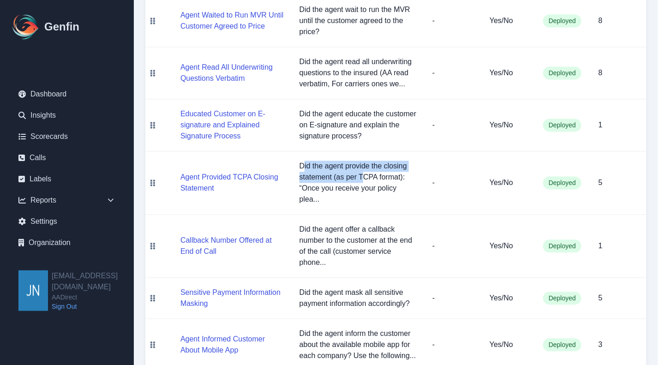
drag, startPoint x: 304, startPoint y: 163, endPoint x: 366, endPoint y: 181, distance: 64.4
click at [366, 181] on p "Did the agent provide the closing statement (as per TCPA format): “Once you rec…" at bounding box center [358, 183] width 118 height 44
click at [388, 197] on p "Did the agent provide the closing statement (as per TCPA format): “Once you rec…" at bounding box center [358, 183] width 118 height 44
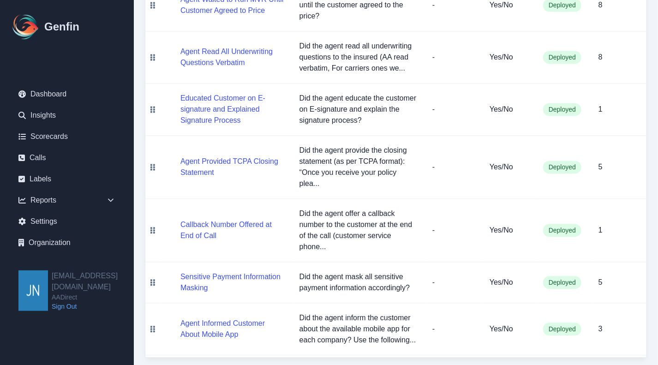
scroll to position [847, 0]
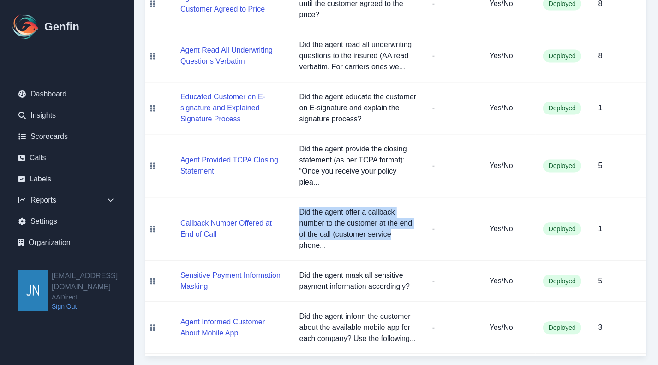
drag, startPoint x: 301, startPoint y: 203, endPoint x: 391, endPoint y: 238, distance: 96.7
click at [391, 238] on td "Did the agent offer a callback number to the customer at the end of the call (c…" at bounding box center [358, 228] width 133 height 63
click at [408, 232] on p "Did the agent offer a callback number to the customer at the end of the call (c…" at bounding box center [358, 229] width 118 height 44
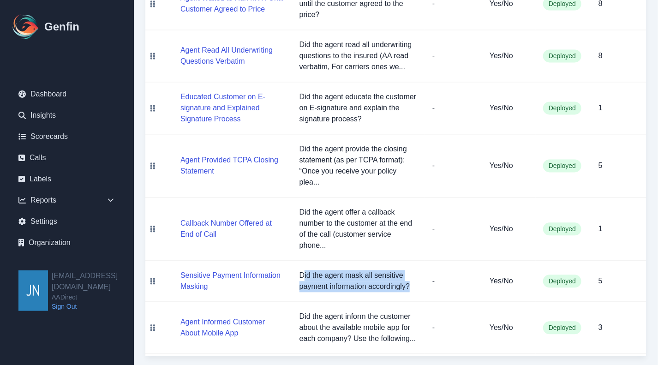
drag, startPoint x: 304, startPoint y: 275, endPoint x: 408, endPoint y: 281, distance: 103.5
click at [408, 281] on p "Did the agent mask all sensitive payment information accordingly?" at bounding box center [358, 281] width 118 height 22
click at [406, 282] on p "Did the agent mask all sensitive payment information accordingly?" at bounding box center [358, 281] width 118 height 22
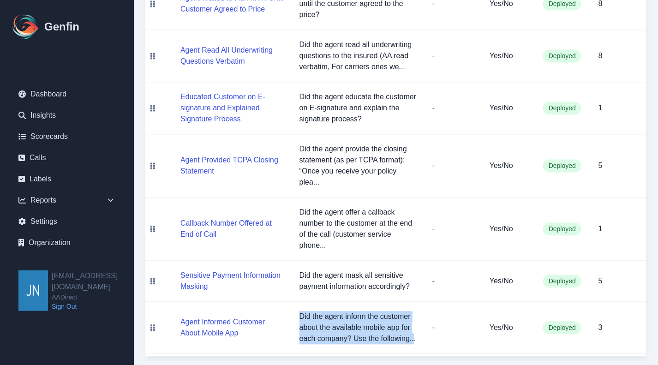
drag, startPoint x: 298, startPoint y: 313, endPoint x: 426, endPoint y: 341, distance: 131.2
click at [415, 339] on td "Did the agent inform the customer about the available mobile app for each compa…" at bounding box center [358, 328] width 133 height 52
click at [391, 328] on p "Did the agent inform the customer about the available mobile app for each compa…" at bounding box center [358, 327] width 118 height 33
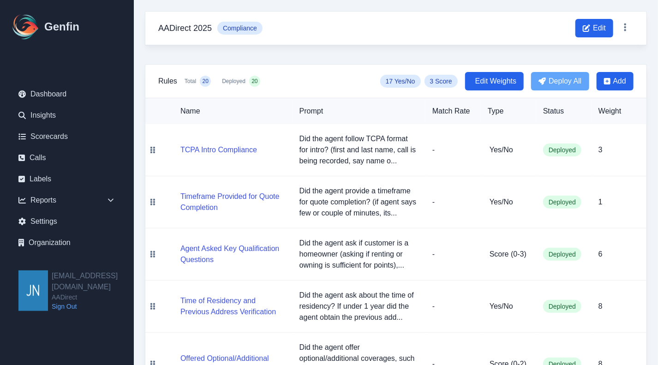
scroll to position [0, 0]
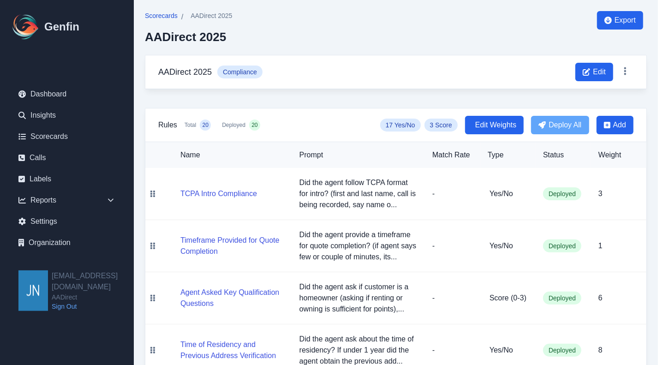
click at [170, 12] on span "Scorecards" at bounding box center [161, 15] width 33 height 9
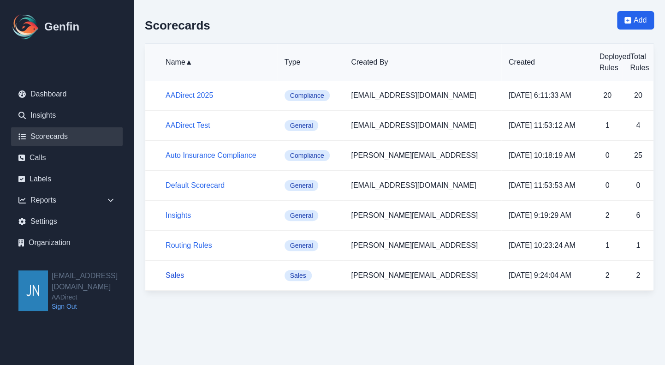
click at [173, 274] on link "Sales" at bounding box center [175, 275] width 18 height 8
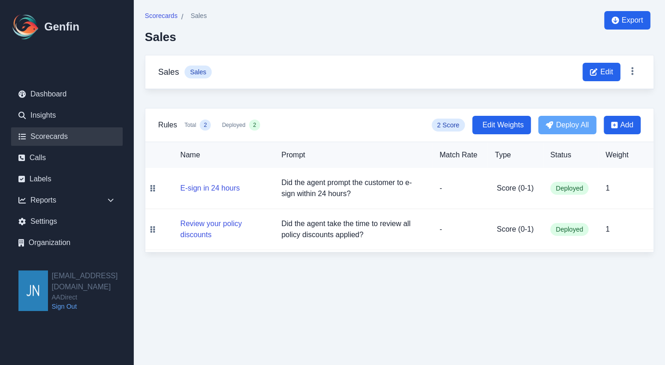
click at [72, 131] on link "Scorecards" at bounding box center [67, 136] width 112 height 18
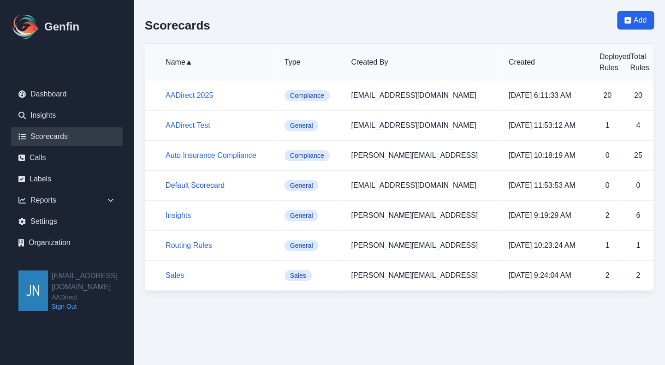
click at [198, 184] on link "Default Scorecard" at bounding box center [195, 185] width 59 height 8
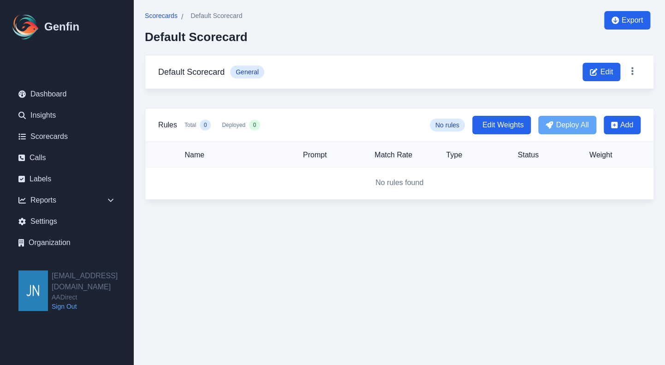
click at [160, 19] on span "Scorecards" at bounding box center [161, 15] width 33 height 9
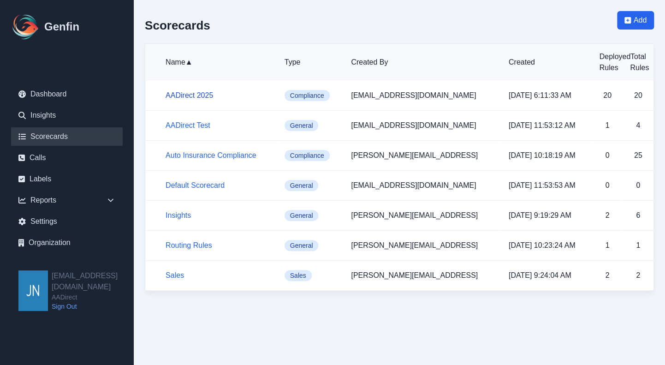
click at [199, 95] on link "AADirect 2025" at bounding box center [190, 95] width 48 height 8
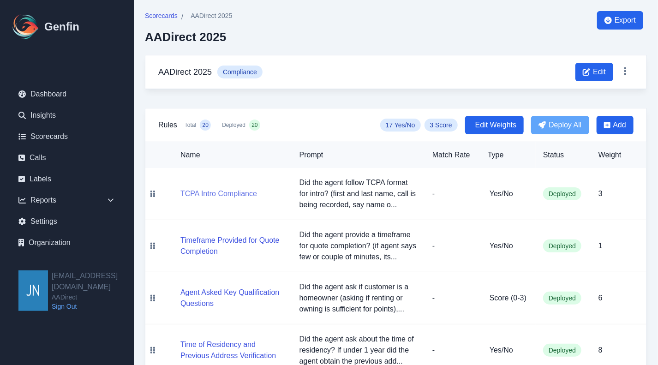
click at [236, 192] on button "TCPA Intro Compliance" at bounding box center [218, 193] width 77 height 11
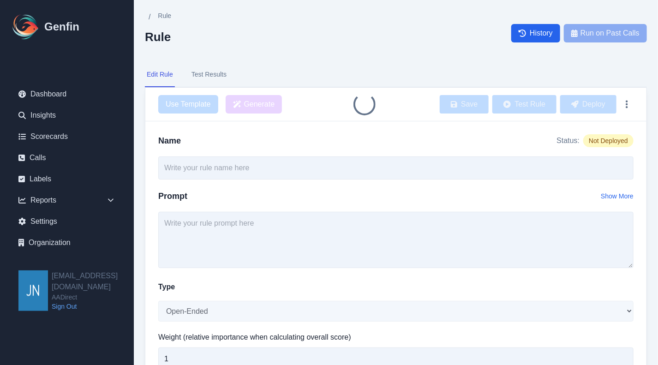
type input "TCPA Intro Compliance"
type textarea "Did the agent follow TCPA format for intro? (first and last name, call is being…"
select select "Yes/No"
type input "3"
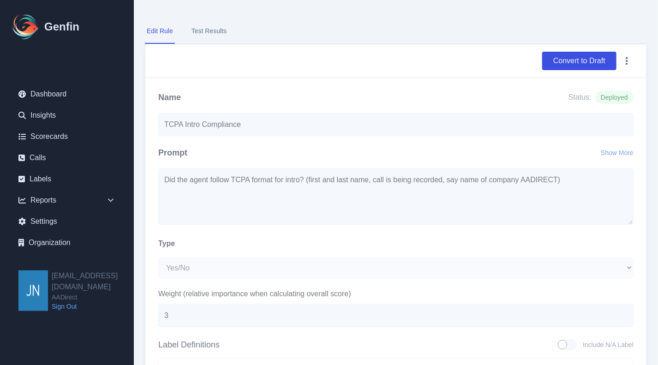
scroll to position [46, 0]
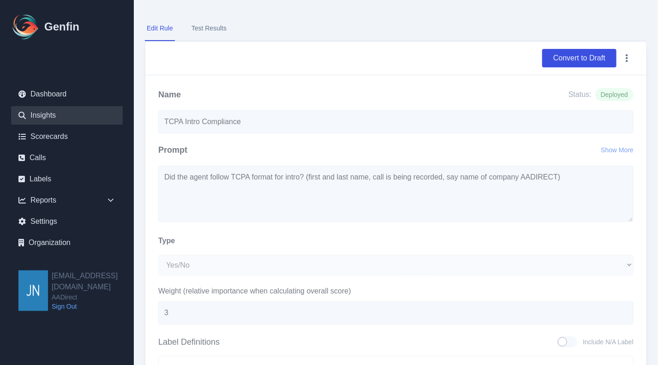
click at [59, 114] on link "Insights" at bounding box center [67, 115] width 112 height 18
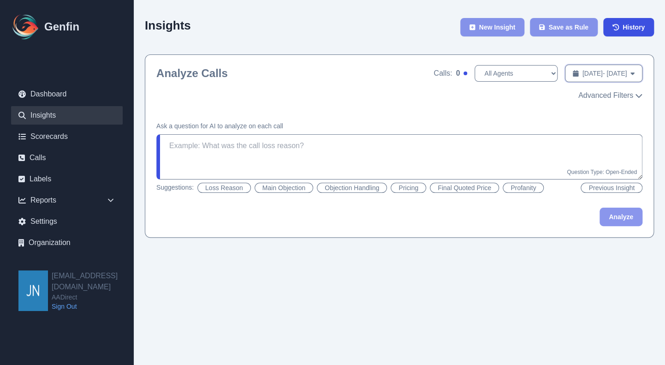
click at [583, 76] on span "[DATE] - [DATE]" at bounding box center [605, 73] width 45 height 9
select select "7"
click at [636, 70] on button "[DATE] - [DATE] Date Range" at bounding box center [604, 74] width 78 height 18
select select "7"
click at [636, 72] on button "[DATE] - [DATE] Date Range" at bounding box center [604, 74] width 78 height 18
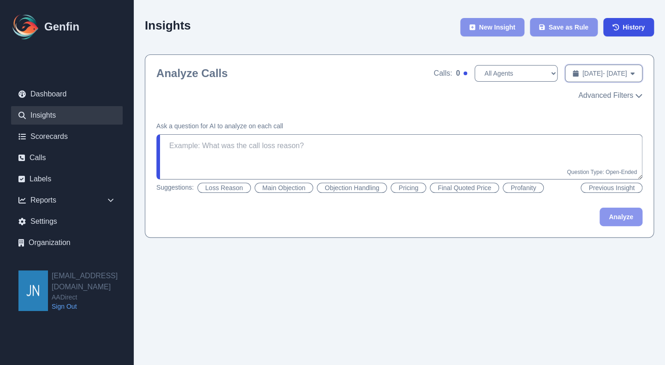
select select "7"
click at [637, 71] on button "[DATE] - [DATE] Date Range" at bounding box center [604, 74] width 78 height 18
select select "7"
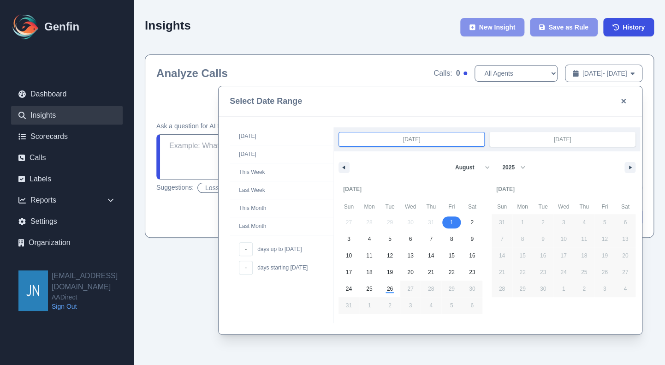
click at [599, 138] on input "[DATE]" at bounding box center [562, 139] width 145 height 14
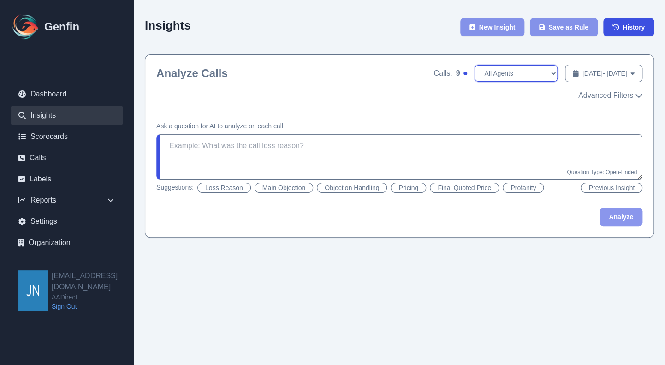
click at [501, 72] on select "All Agents [PERSON_NAME] [PERSON_NAME]" at bounding box center [516, 73] width 83 height 17
click at [333, 83] on div "Analyze Calls Calls: 9 All Agents [PERSON_NAME] [PERSON_NAME] [DATE] - [DATE] D…" at bounding box center [399, 82] width 508 height 55
click at [386, 148] on textarea at bounding box center [399, 156] width 486 height 45
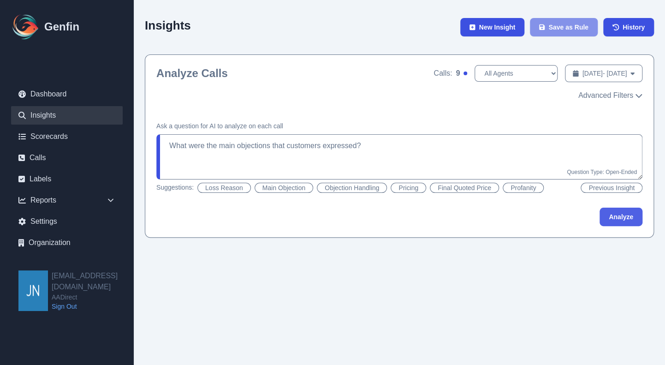
click at [616, 212] on button "Analyze" at bounding box center [621, 217] width 43 height 18
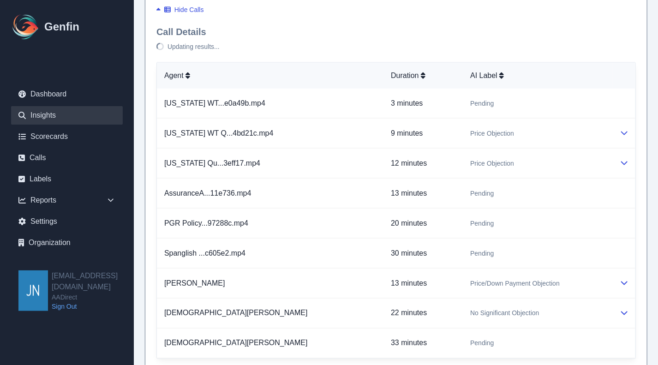
scroll to position [541, 0]
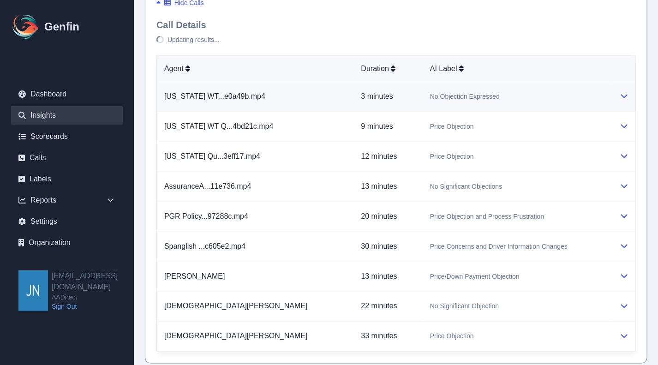
type textarea "What were the main objections that customers expressed? * Use the following lab…"
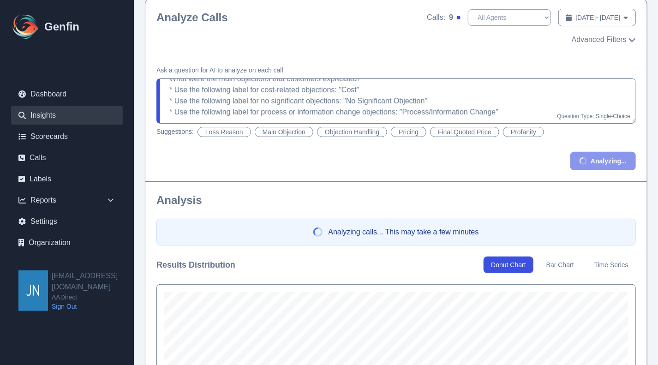
scroll to position [41, 0]
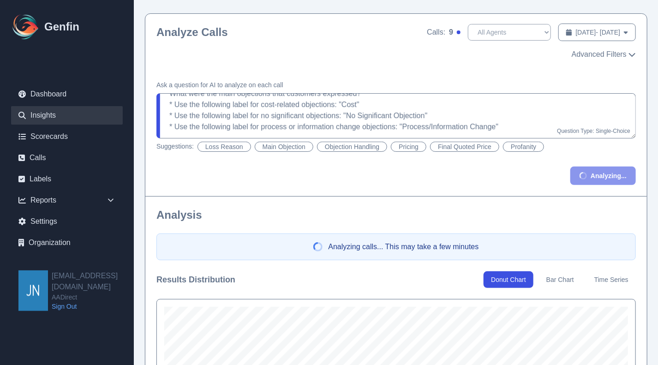
click at [573, 279] on button "Bar Chart" at bounding box center [560, 279] width 42 height 17
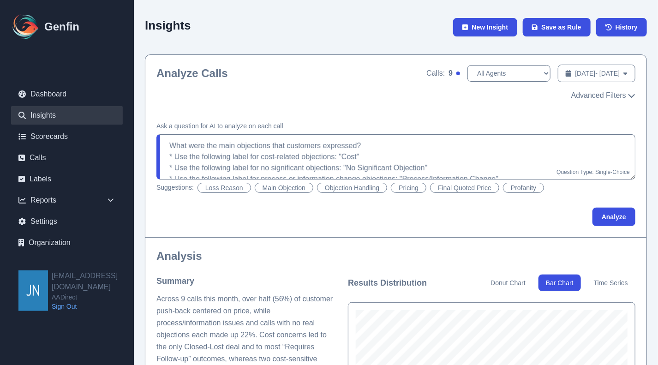
scroll to position [0, 0]
click at [72, 93] on link "Dashboard" at bounding box center [67, 94] width 112 height 18
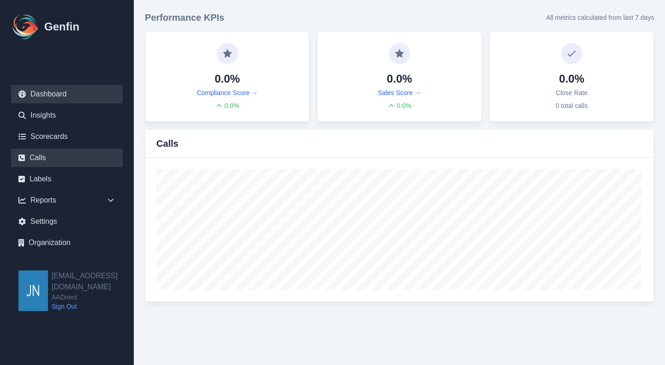
click at [65, 155] on link "Calls" at bounding box center [67, 158] width 112 height 18
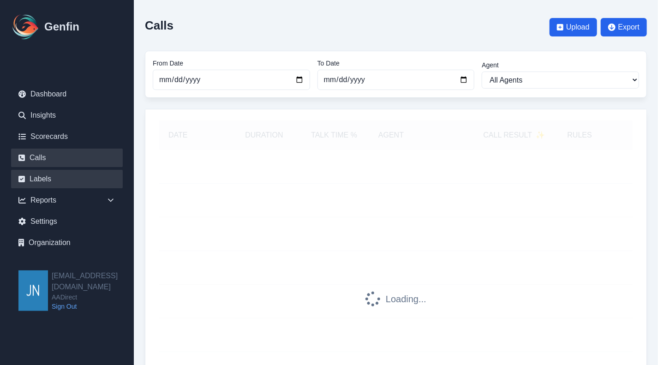
click at [47, 176] on link "Labels" at bounding box center [67, 179] width 112 height 18
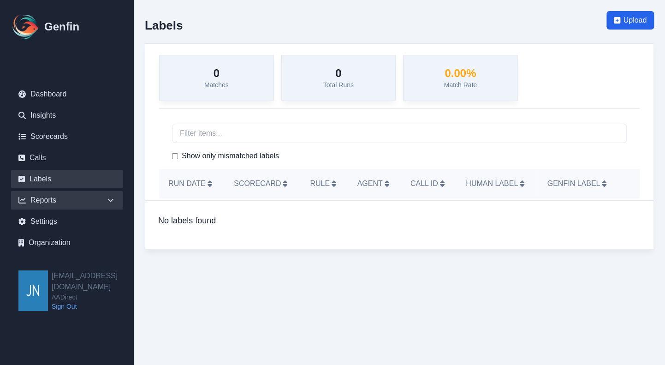
click at [84, 201] on div "Reports" at bounding box center [67, 200] width 112 height 18
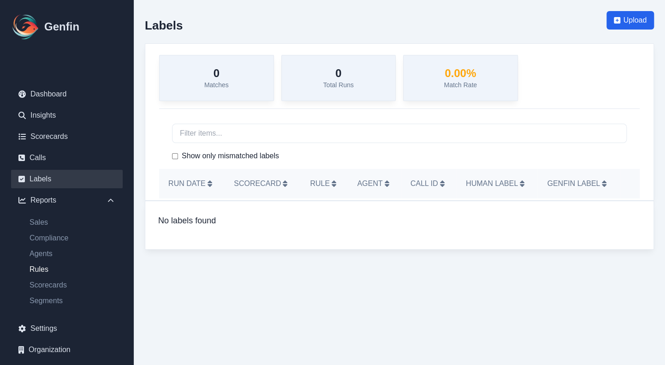
click at [57, 272] on link "Rules" at bounding box center [72, 269] width 101 height 11
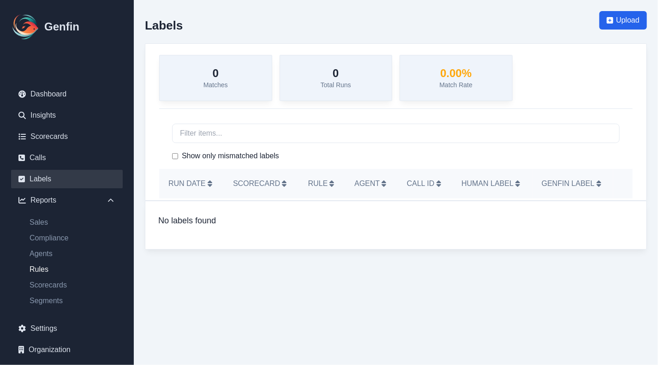
select select "14"
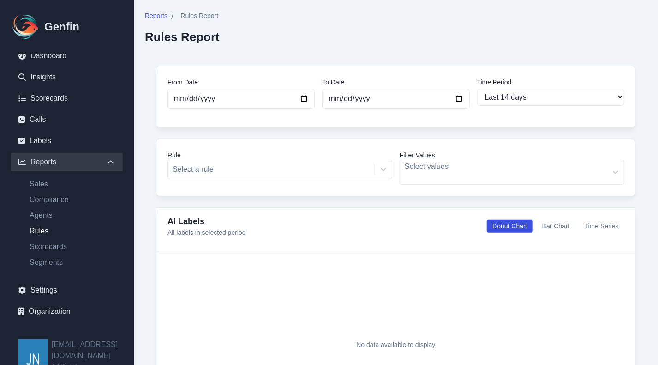
scroll to position [42, 0]
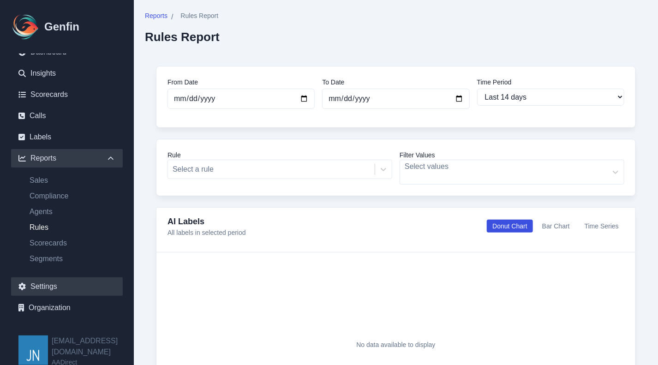
click at [49, 286] on link "Settings" at bounding box center [67, 286] width 112 height 18
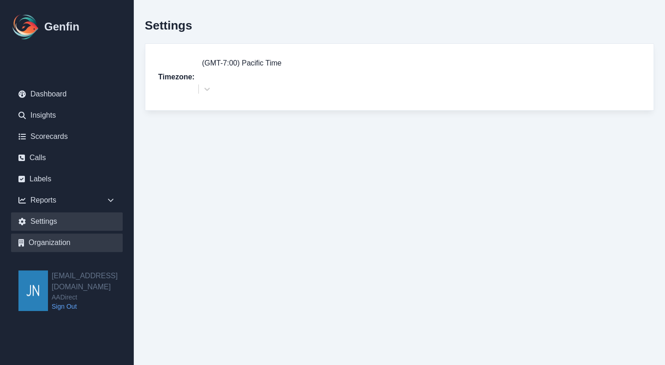
click at [59, 247] on link "Organization" at bounding box center [67, 242] width 112 height 18
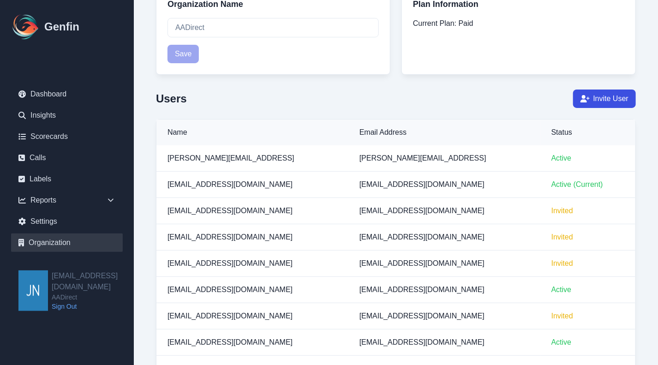
scroll to position [92, 0]
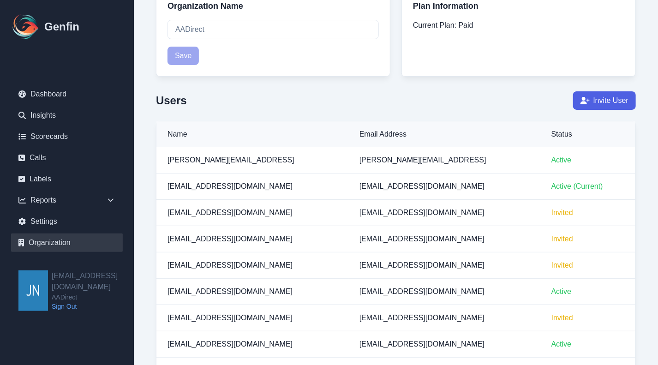
click at [616, 100] on button "Invite User" at bounding box center [604, 100] width 63 height 18
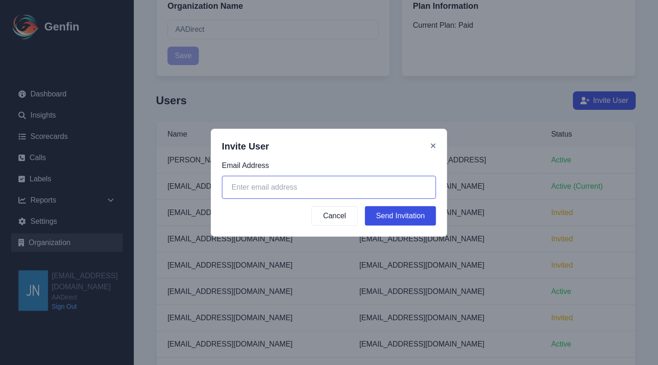
click at [325, 183] on input "email" at bounding box center [329, 187] width 214 height 23
click at [335, 189] on input "email" at bounding box center [329, 187] width 214 height 23
type input "[EMAIL_ADDRESS][DOMAIN_NAME]"
click at [388, 216] on button "Send Invitation" at bounding box center [400, 215] width 71 height 19
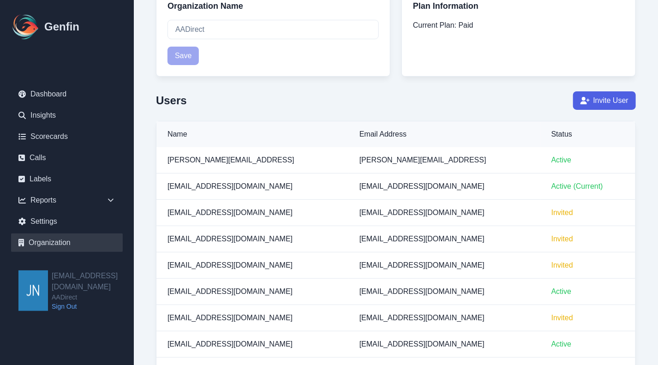
click at [609, 103] on button "Invite User" at bounding box center [604, 100] width 63 height 18
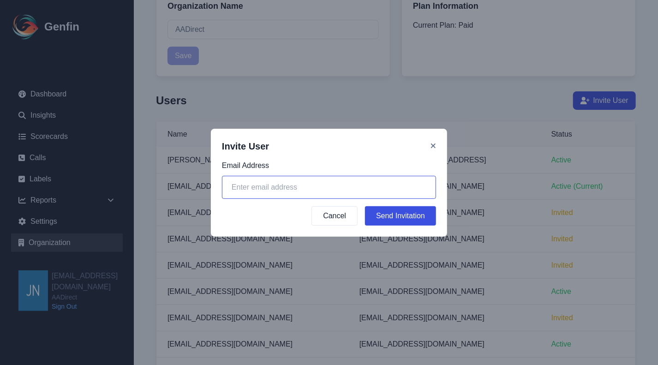
click at [319, 187] on input "email" at bounding box center [329, 187] width 214 height 23
type input "[EMAIL_ADDRESS][DOMAIN_NAME]"
click at [393, 210] on button "Send Invitation" at bounding box center [400, 215] width 71 height 19
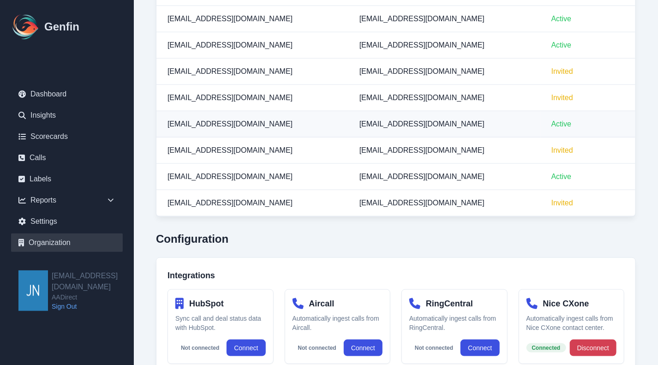
scroll to position [415, 0]
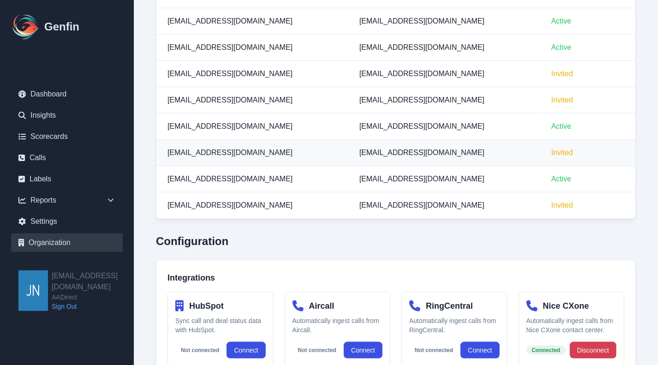
click at [466, 152] on td "[EMAIL_ADDRESS][DOMAIN_NAME]" at bounding box center [444, 153] width 192 height 26
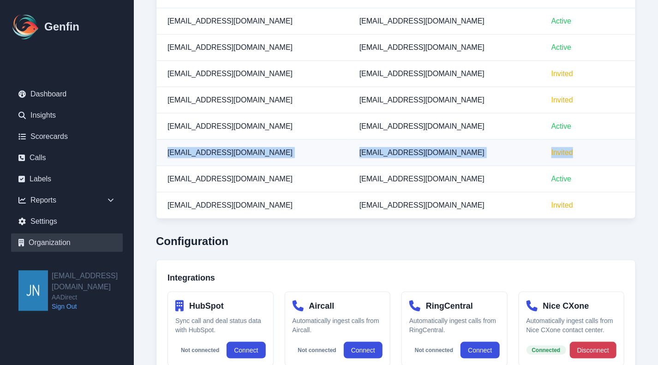
drag, startPoint x: 555, startPoint y: 151, endPoint x: 160, endPoint y: 152, distance: 395.4
click at [157, 152] on tr "[EMAIL_ADDRESS][DOMAIN_NAME] [EMAIL_ADDRESS][DOMAIN_NAME] Invited" at bounding box center [395, 153] width 479 height 26
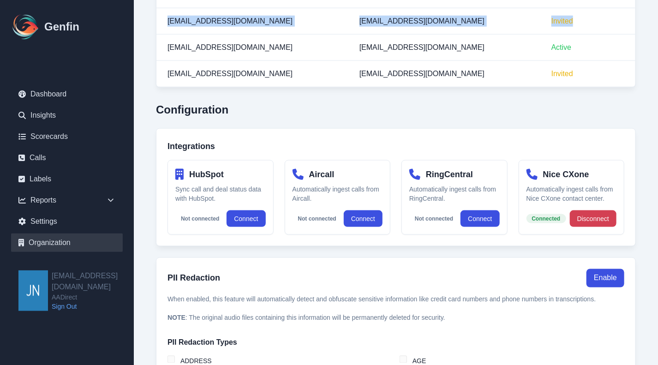
scroll to position [526, 0]
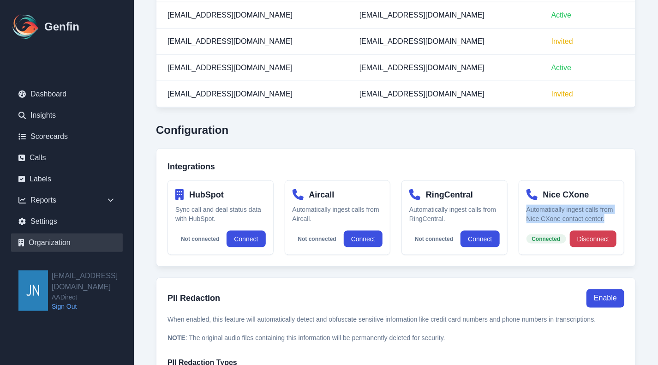
drag, startPoint x: 527, startPoint y: 206, endPoint x: 609, endPoint y: 217, distance: 82.8
click at [609, 217] on p "Automatically ingest calls from Nice CXone contact center." at bounding box center [571, 214] width 90 height 18
click at [610, 213] on p "Automatically ingest calls from Nice CXone contact center." at bounding box center [571, 214] width 90 height 18
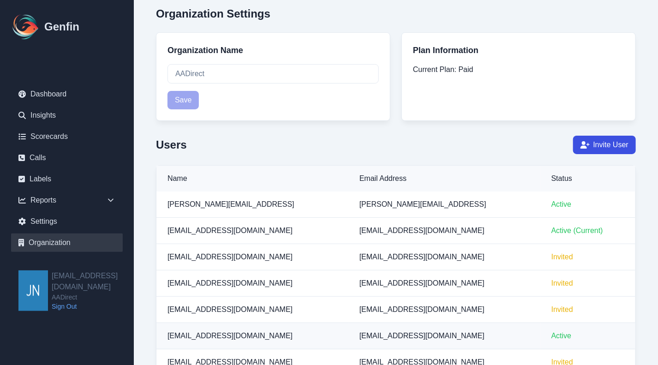
scroll to position [0, 0]
